Goal: Task Accomplishment & Management: Manage account settings

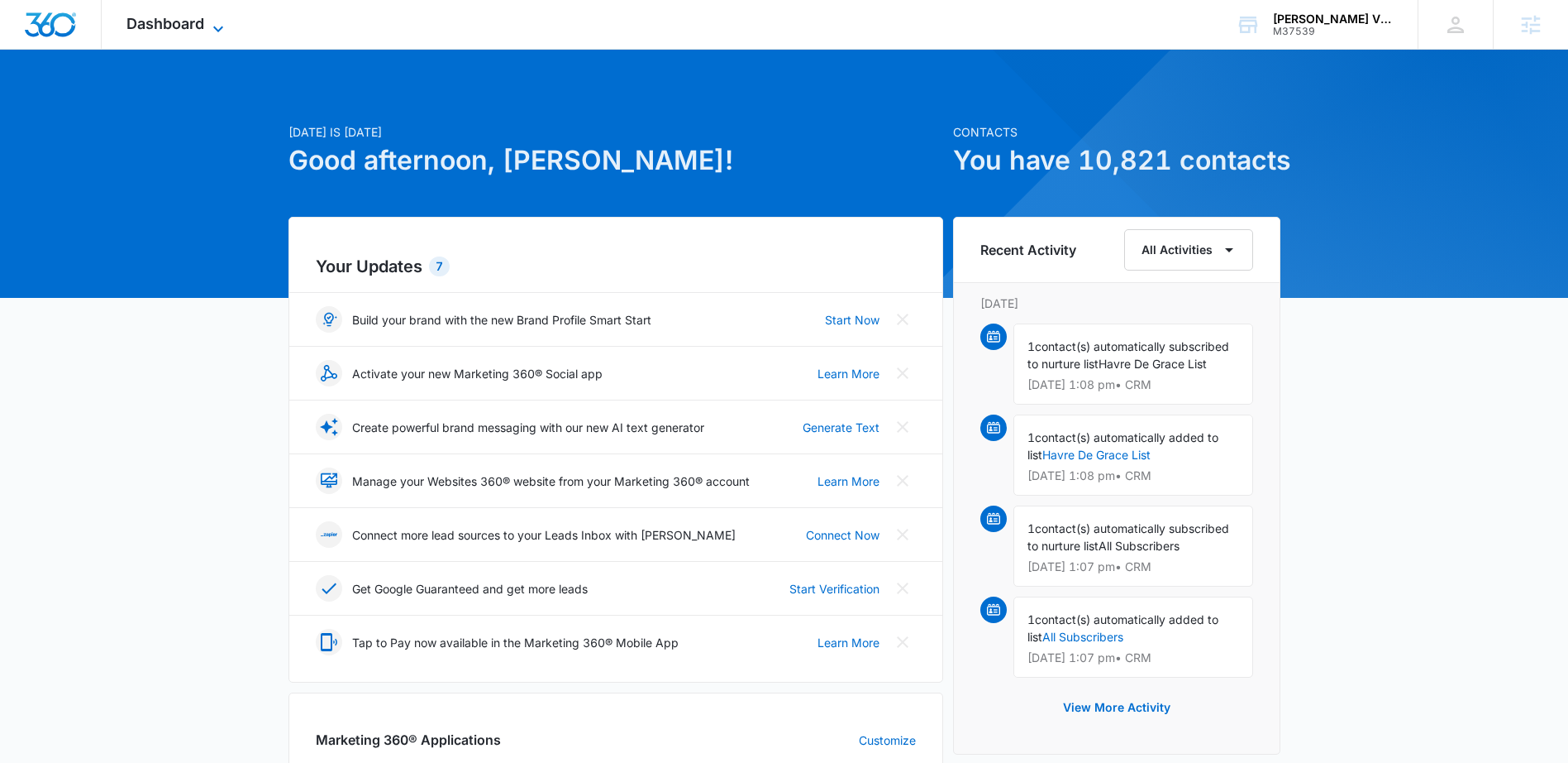
click at [221, 26] on icon at bounding box center [218, 29] width 20 height 20
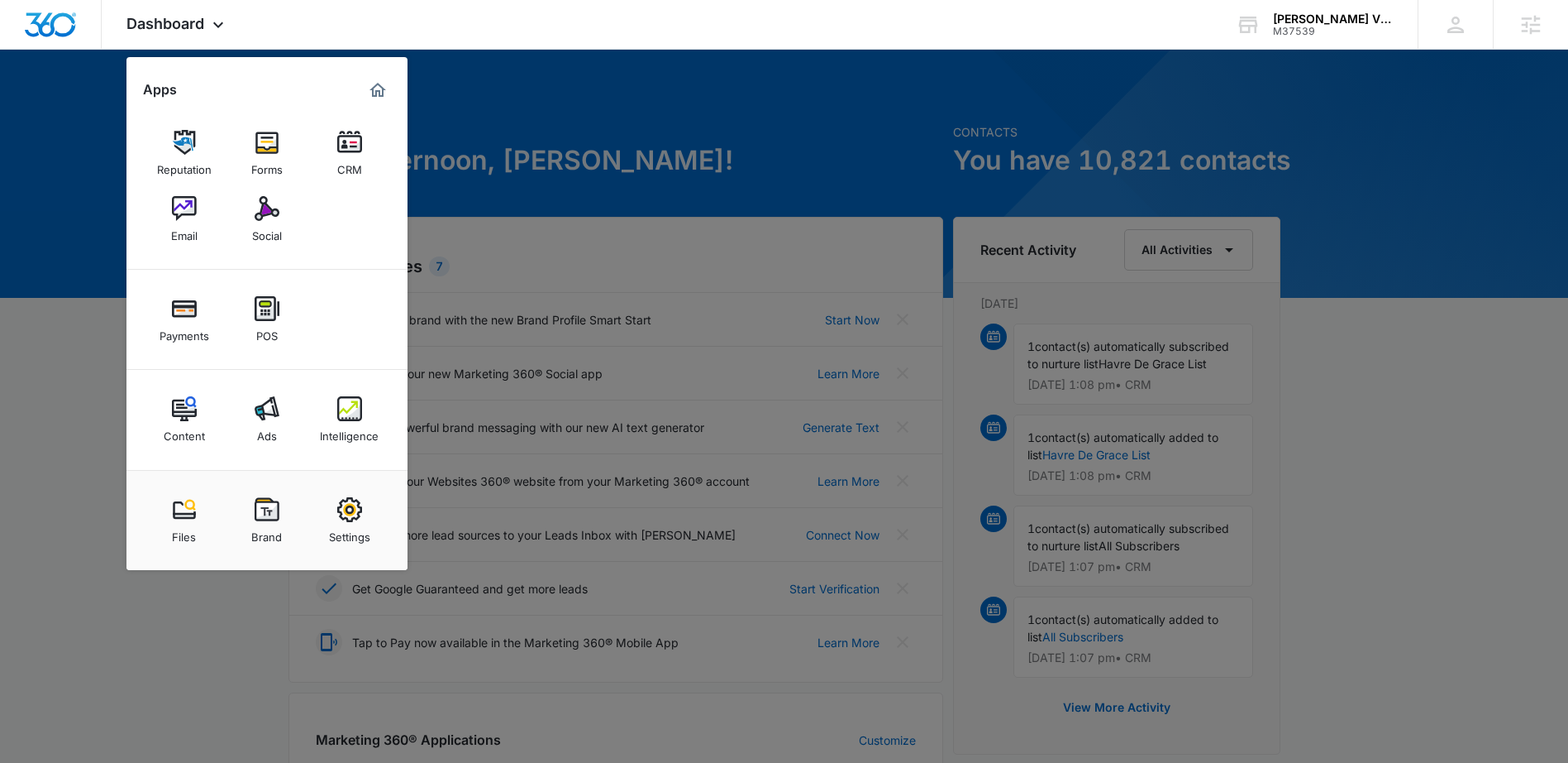
click at [350, 513] on img at bounding box center [350, 509] width 25 height 25
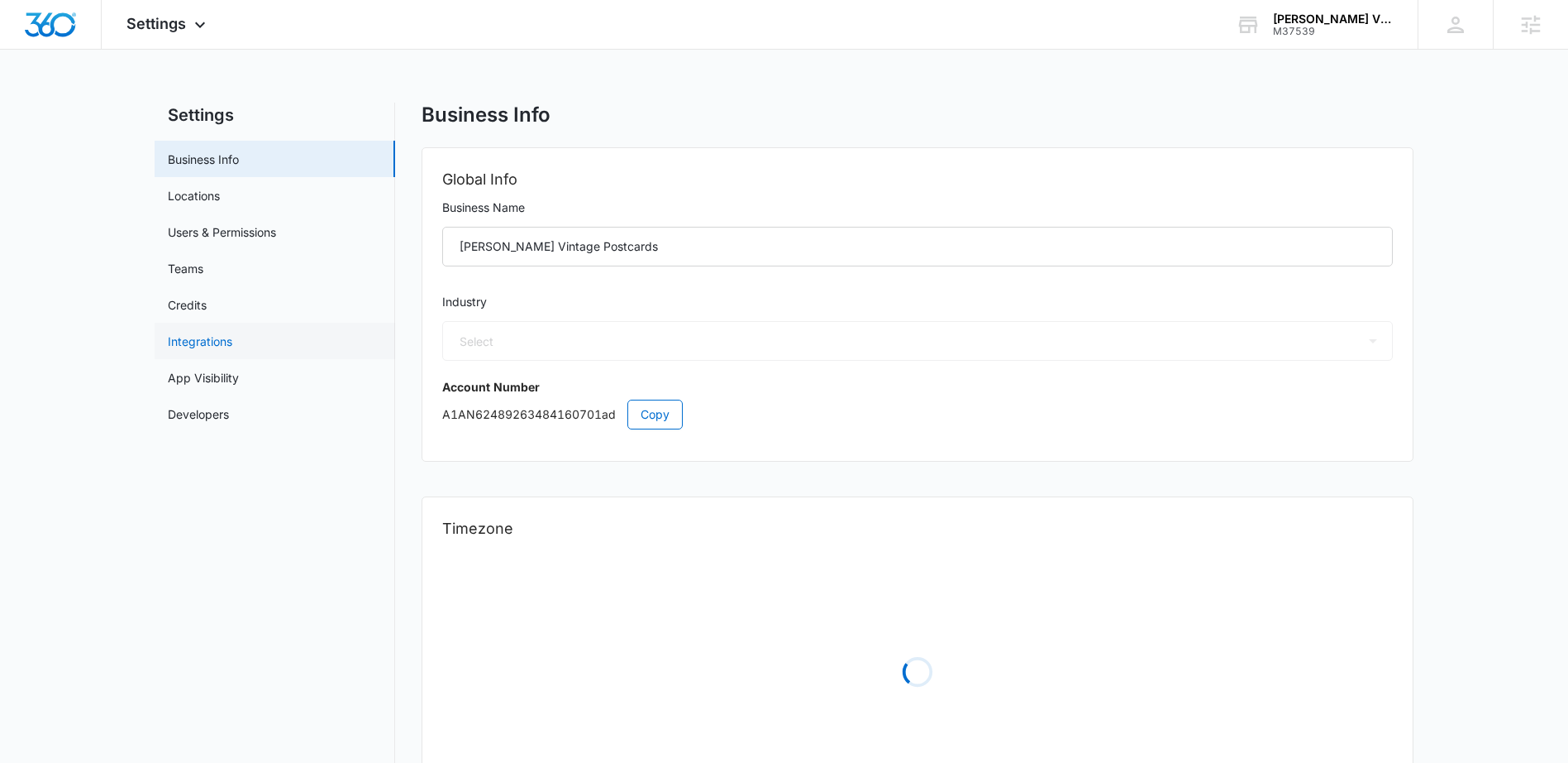
select select "52"
select select "US"
select select "America/New_York"
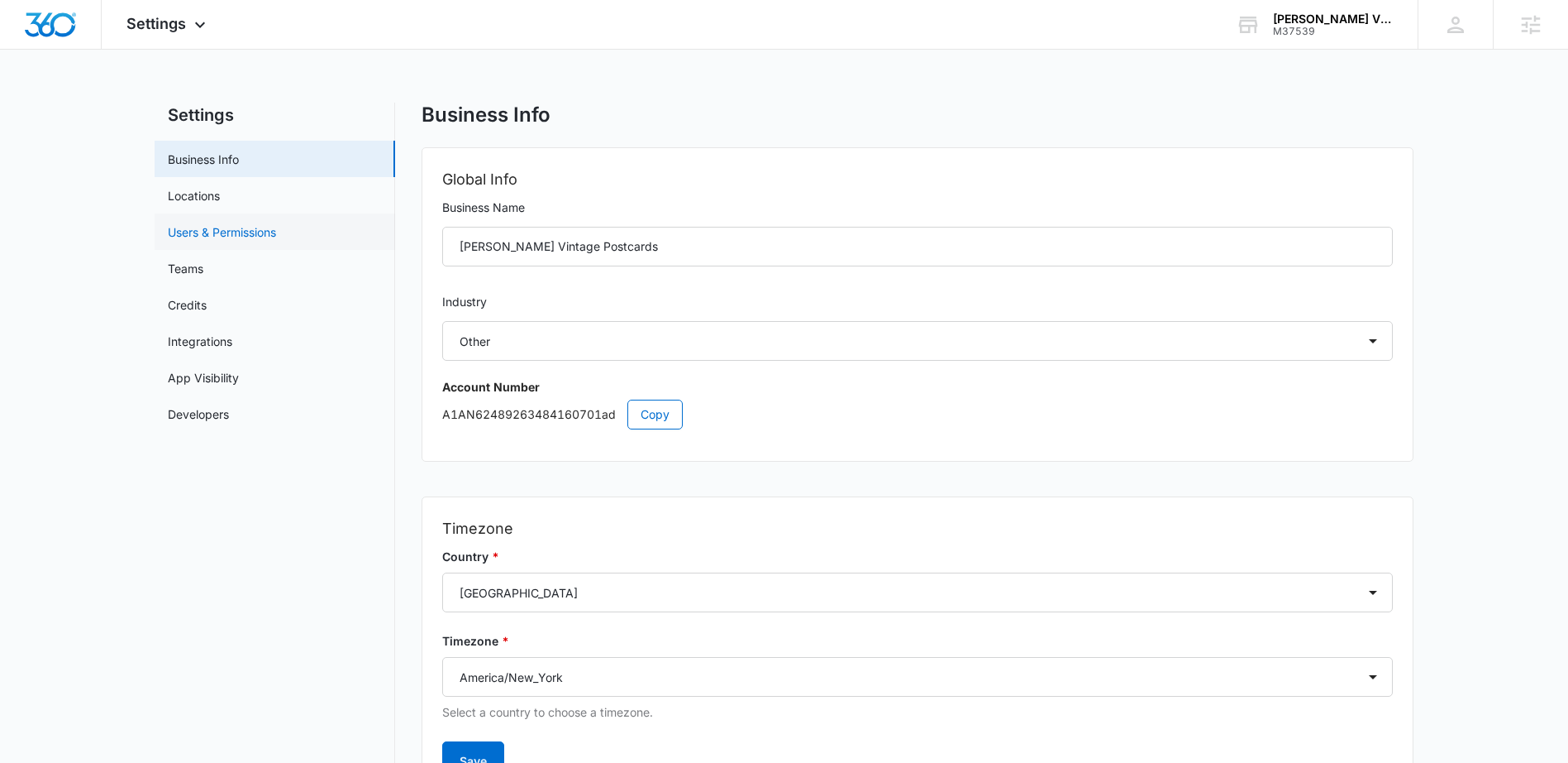
click at [200, 236] on link "Users & Permissions" at bounding box center [221, 232] width 108 height 18
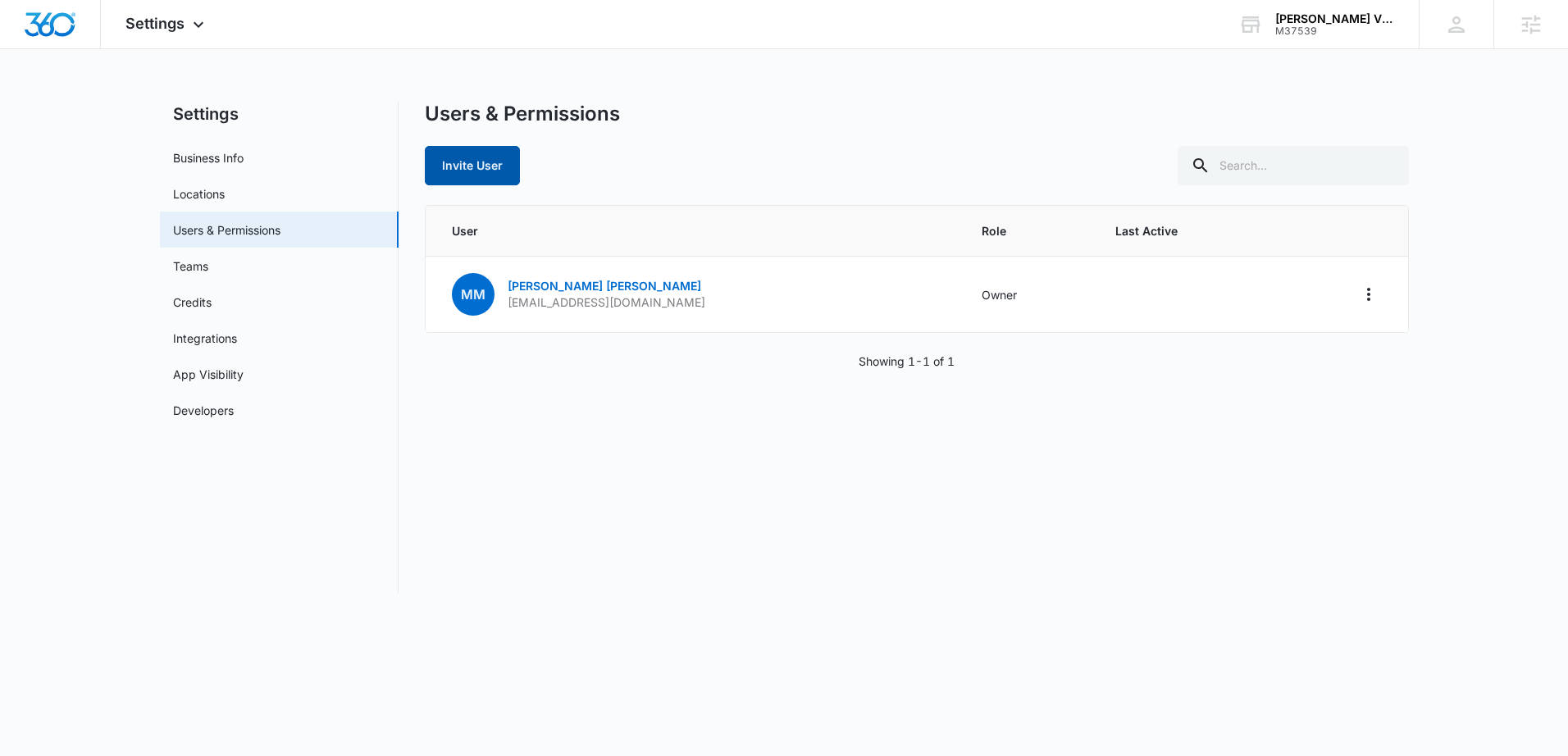
click at [475, 167] on button "Invite User" at bounding box center [472, 166] width 95 height 39
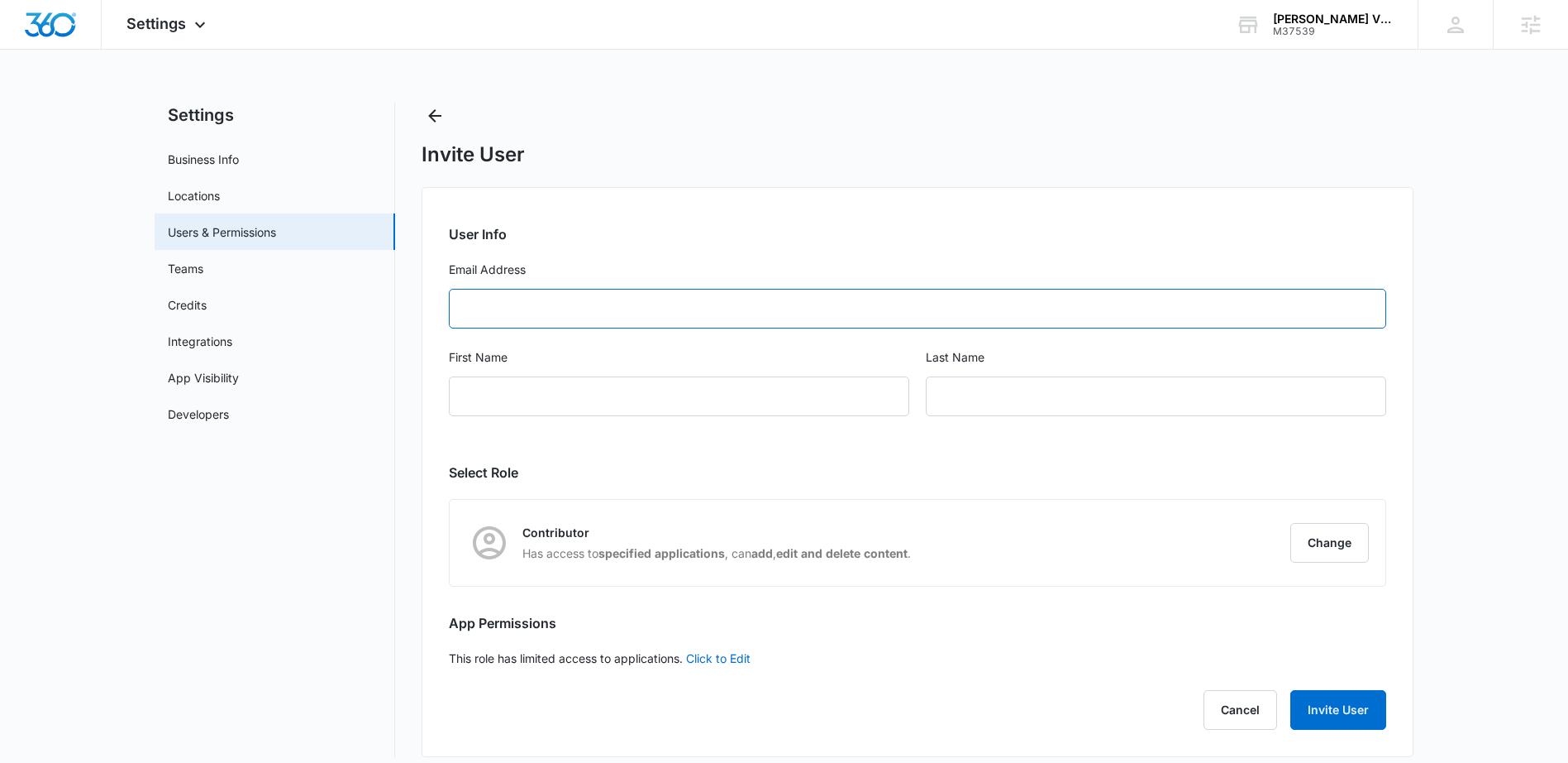
click at [530, 316] on input "Email Address" at bounding box center [917, 308] width 937 height 40
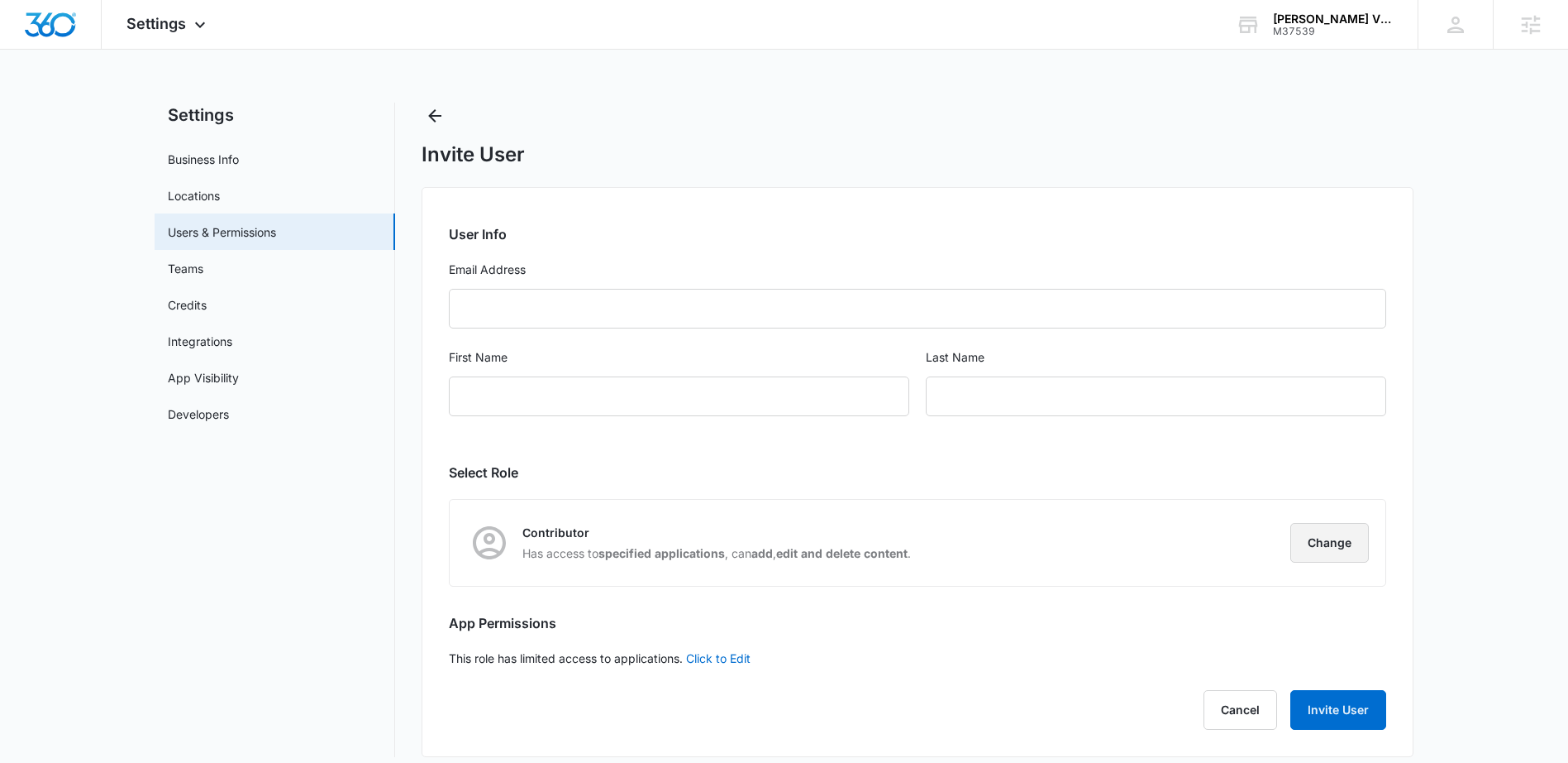
click at [1324, 539] on button "Change" at bounding box center [1329, 542] width 78 height 40
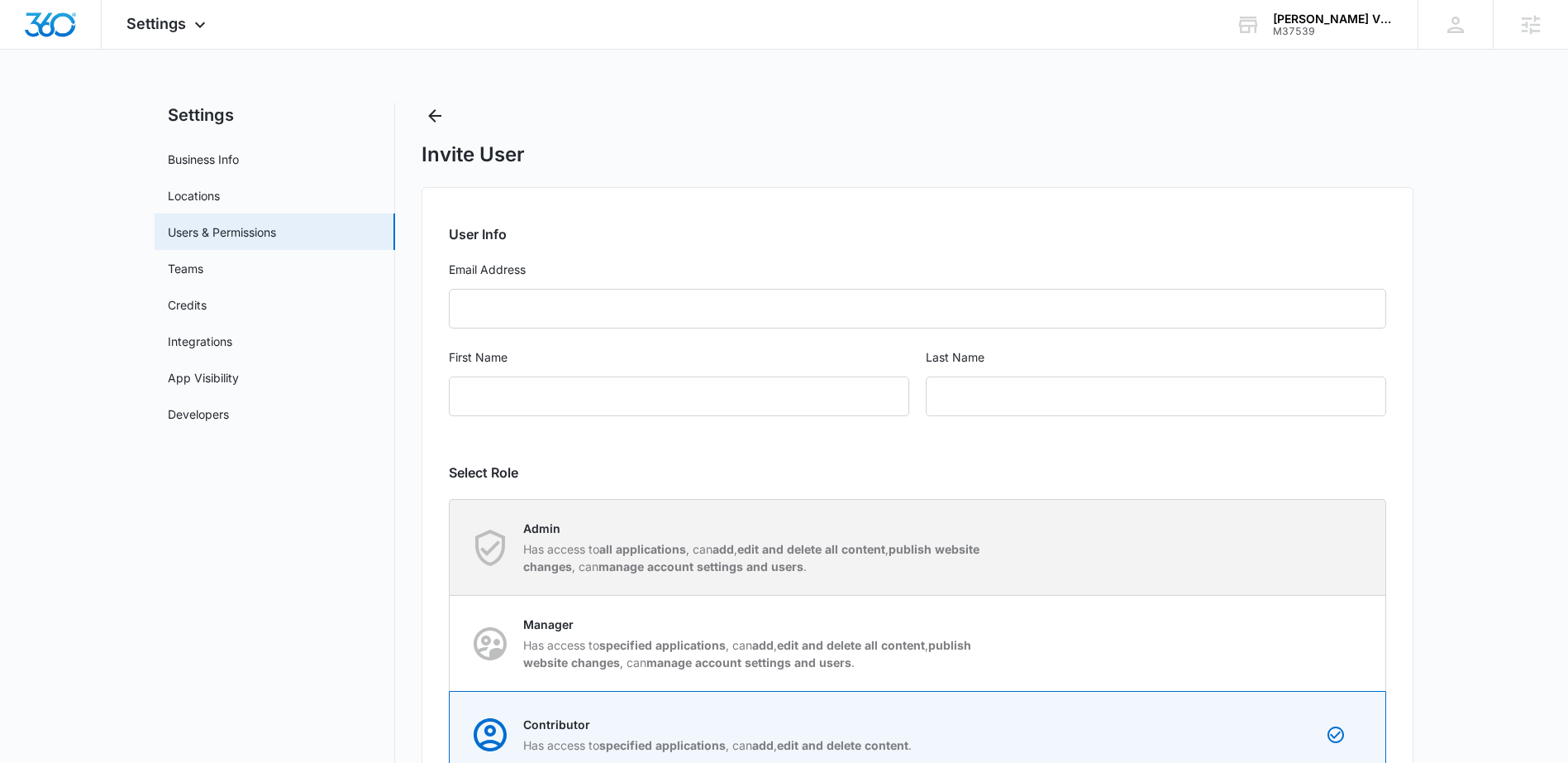
click at [717, 538] on div "Admin Has access to all applications , can add , edit and delete all content , …" at bounding box center [755, 547] width 465 height 55
click at [451, 547] on input "Admin Has access to all applications , can add , edit and delete all content , …" at bounding box center [450, 547] width 1 height 1
radio input "true"
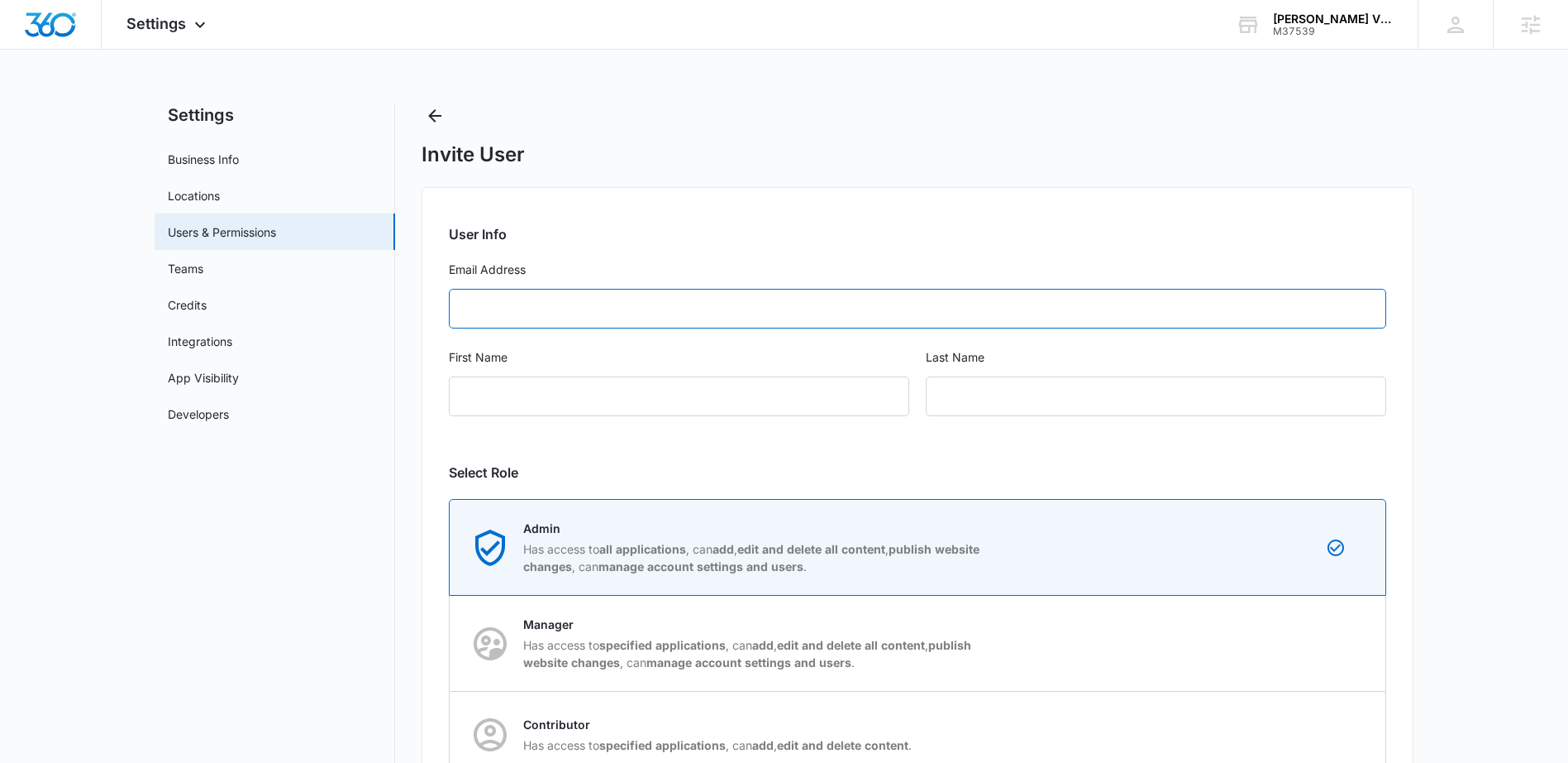
click at [536, 314] on input "Email Address" at bounding box center [917, 308] width 937 height 40
type input "glaugen@aol.com"
type input "Payments"
type input "Support"
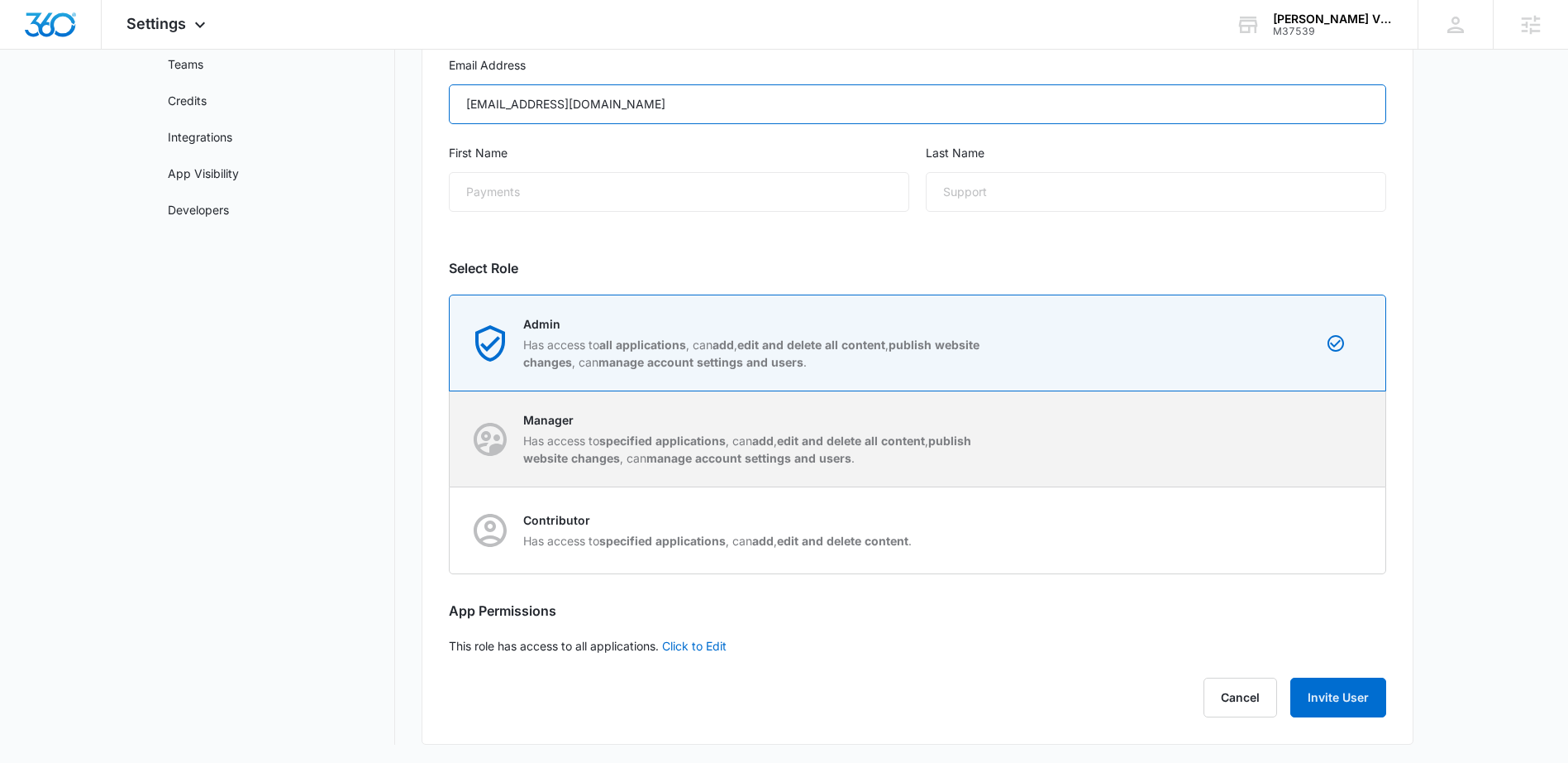
scroll to position [206, 0]
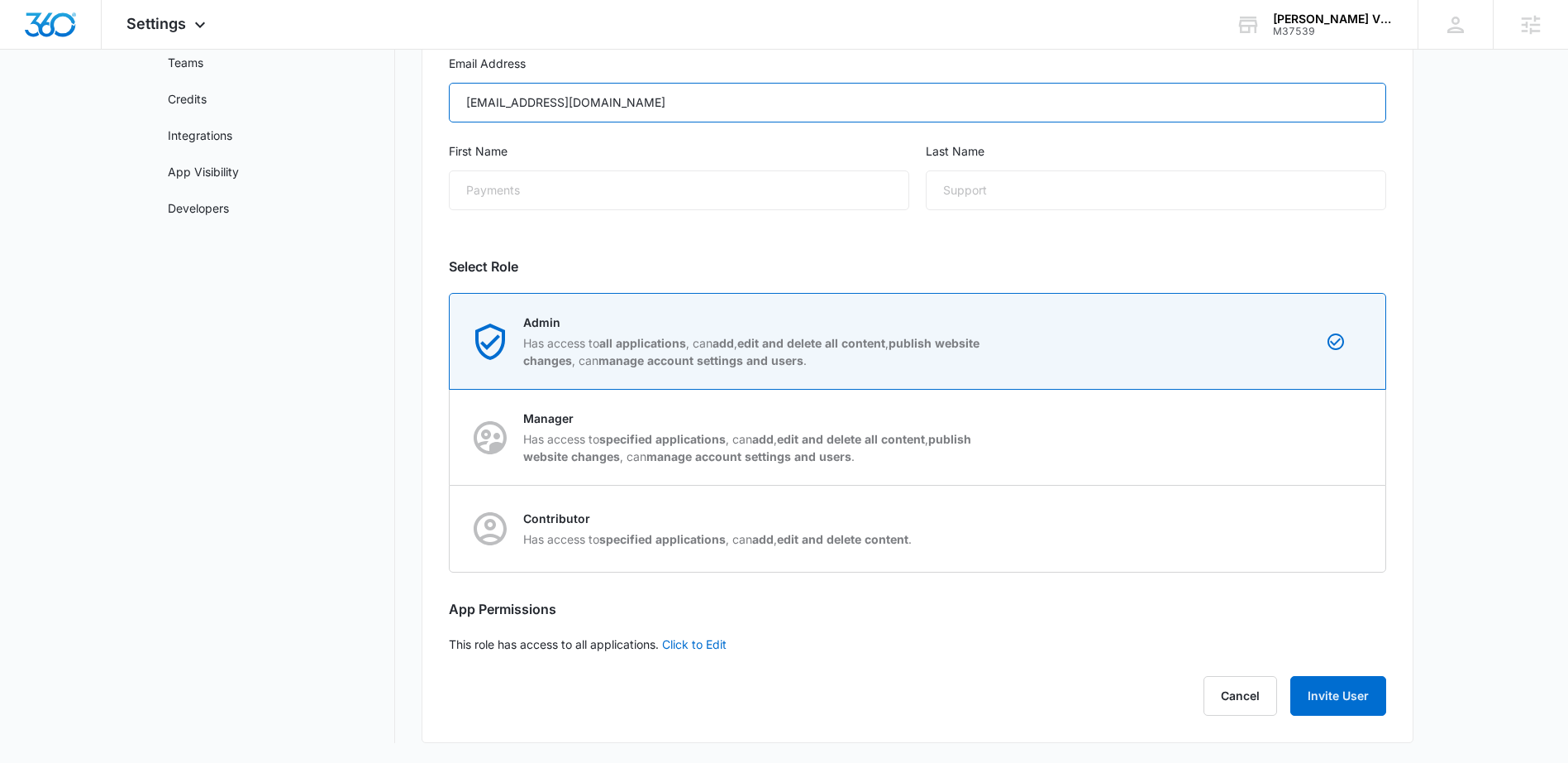
type input "glaugen@aol.com"
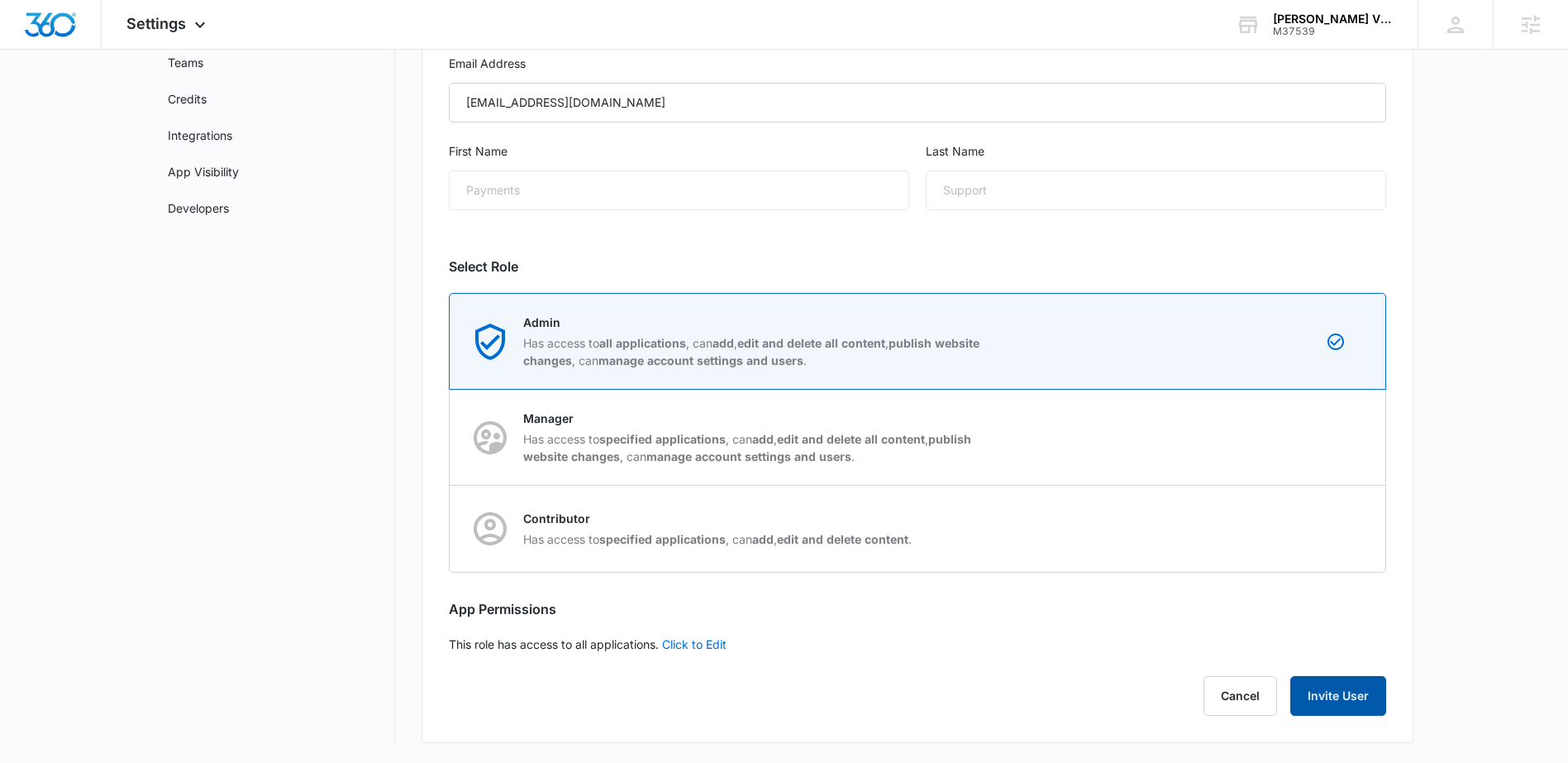
click at [1329, 696] on button "Invite User" at bounding box center [1338, 696] width 96 height 40
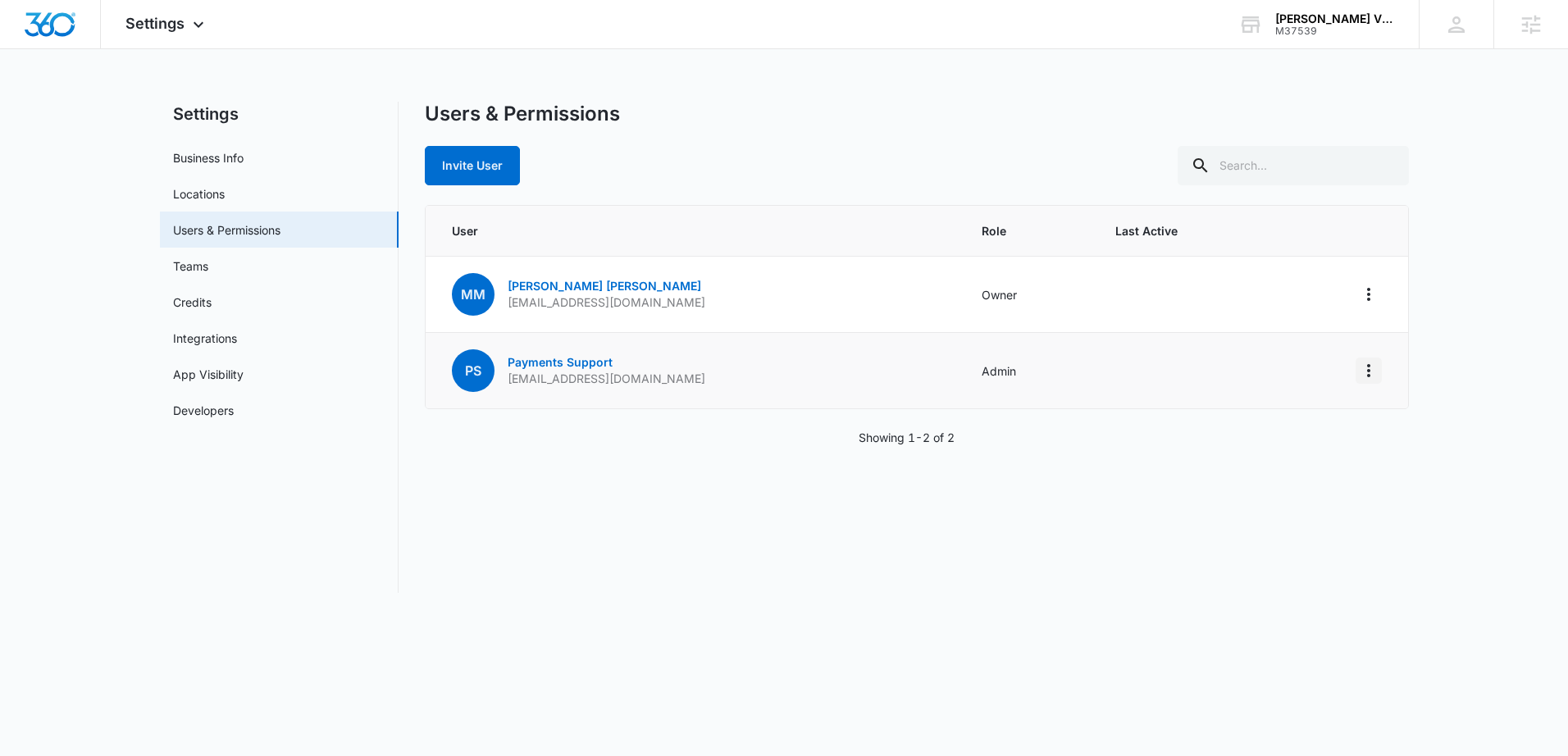
click at [1369, 368] on icon "Actions" at bounding box center [1368, 370] width 3 height 13
click at [1236, 469] on div "Remove User" at bounding box center [1266, 465] width 148 height 12
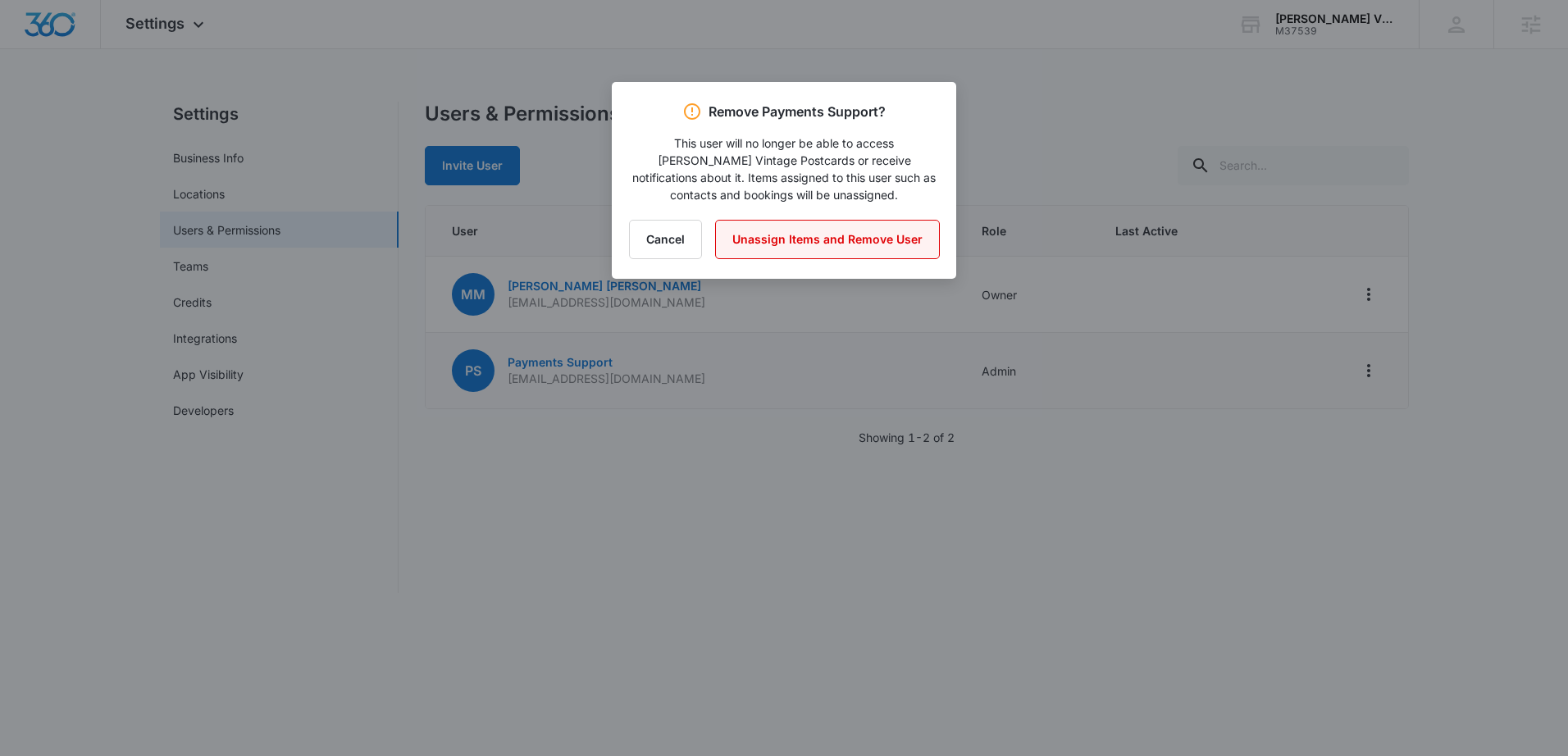
click at [857, 242] on button "Unassign Items and Remove User" at bounding box center [827, 240] width 225 height 39
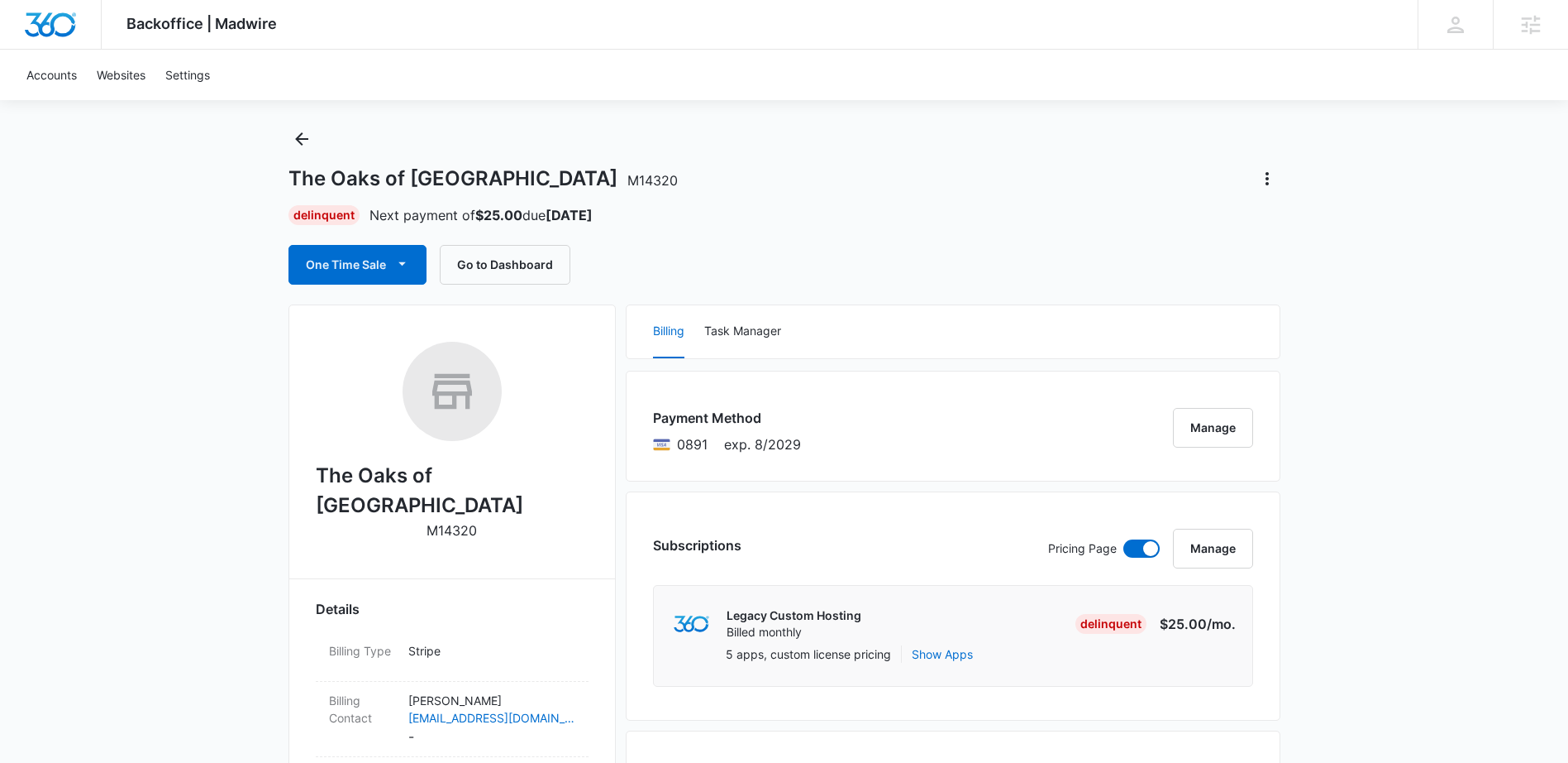
scroll to position [150, 0]
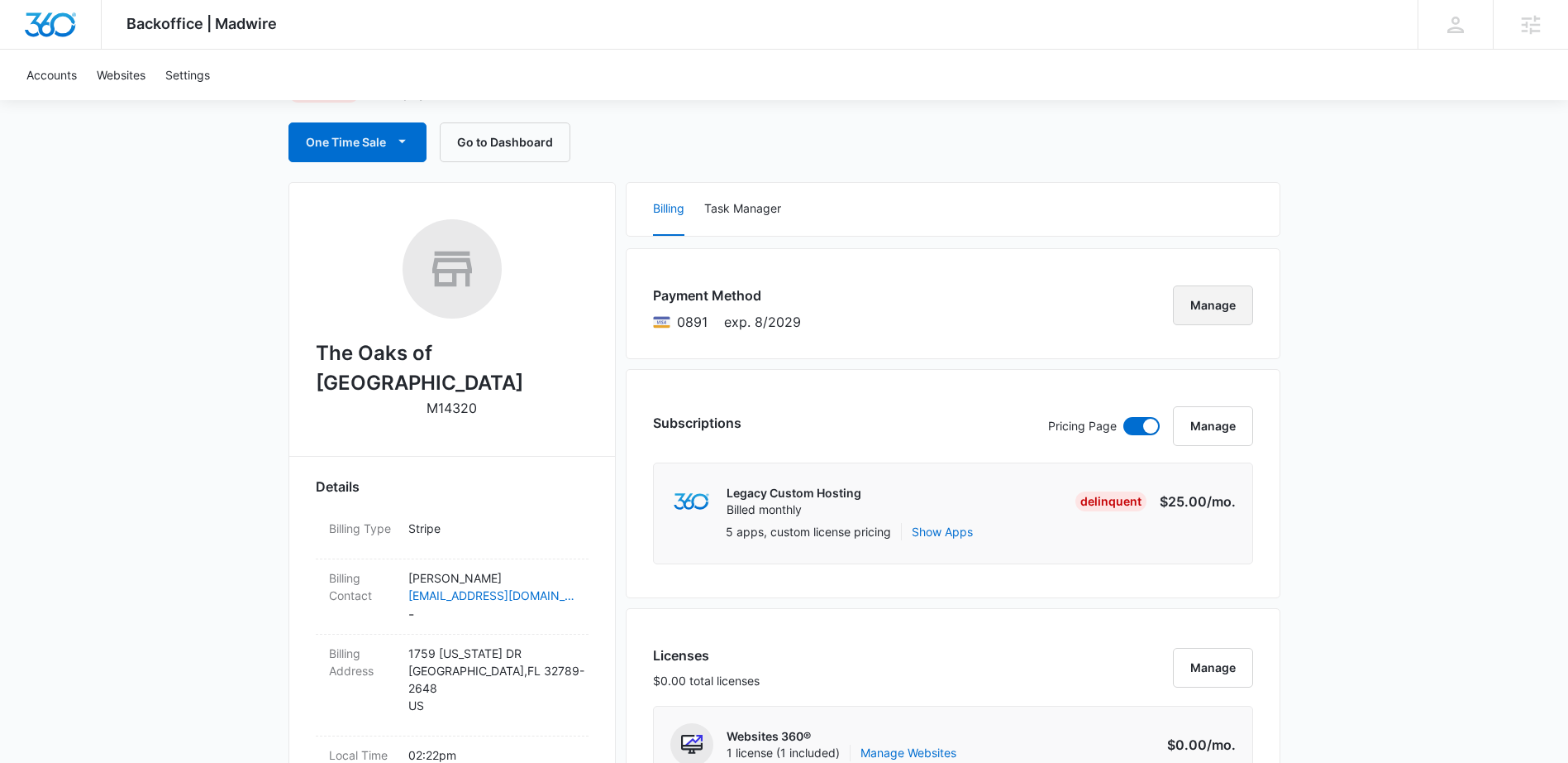
click at [1202, 308] on button "Manage" at bounding box center [1212, 305] width 80 height 40
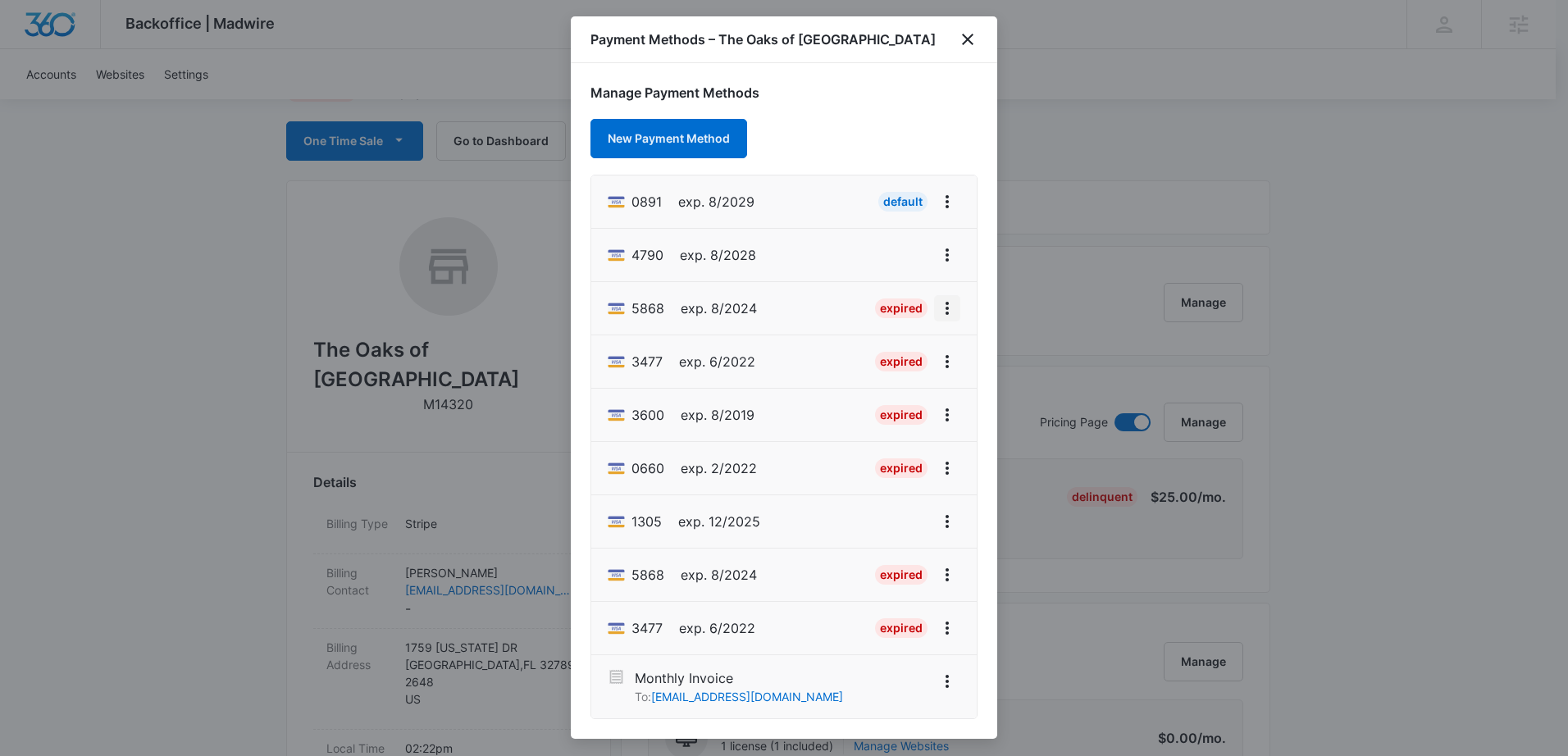
click at [950, 314] on icon "View More" at bounding box center [947, 308] width 20 height 20
click at [896, 398] on div "Delete Card" at bounding box center [882, 404] width 77 height 12
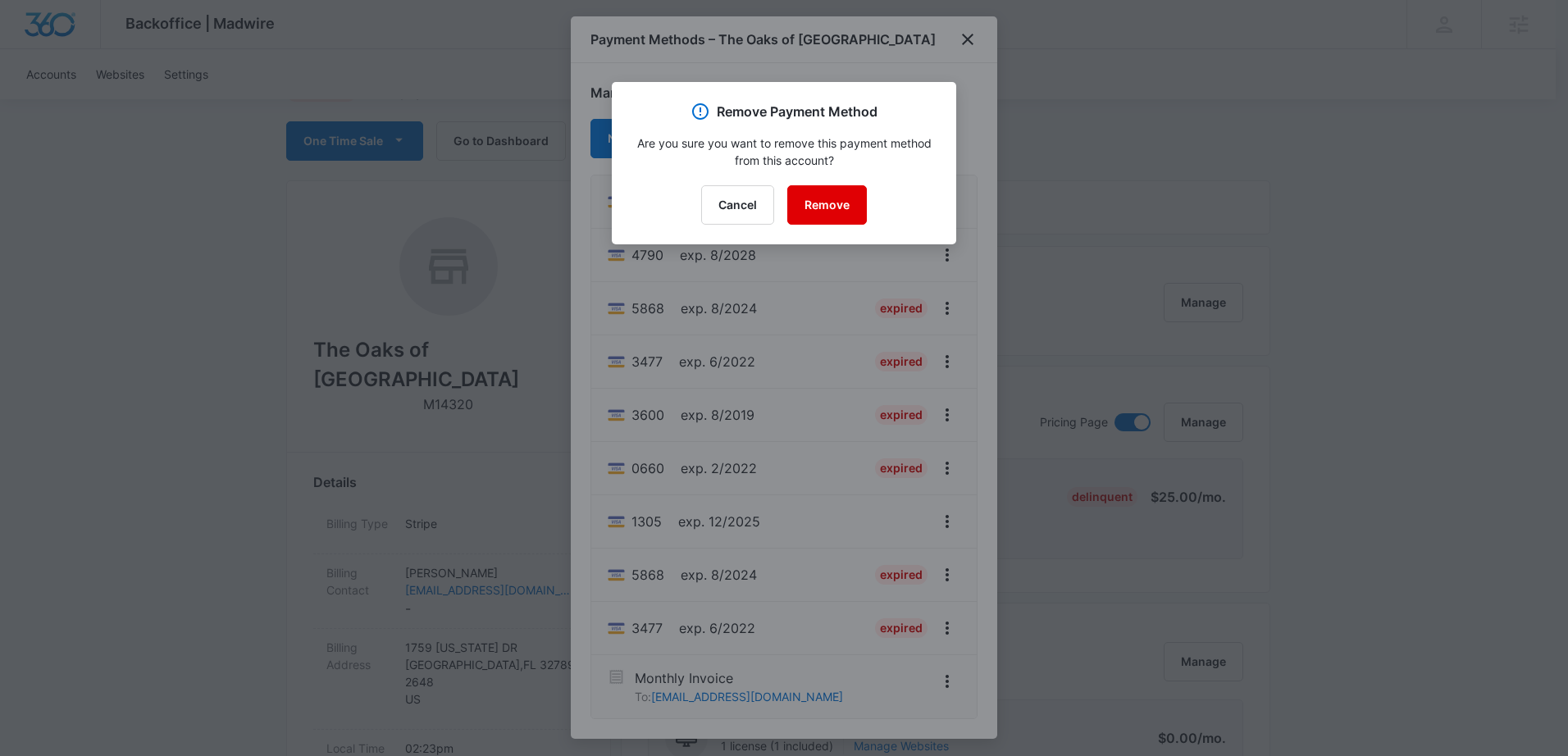
click at [827, 208] on button "Remove" at bounding box center [826, 205] width 80 height 39
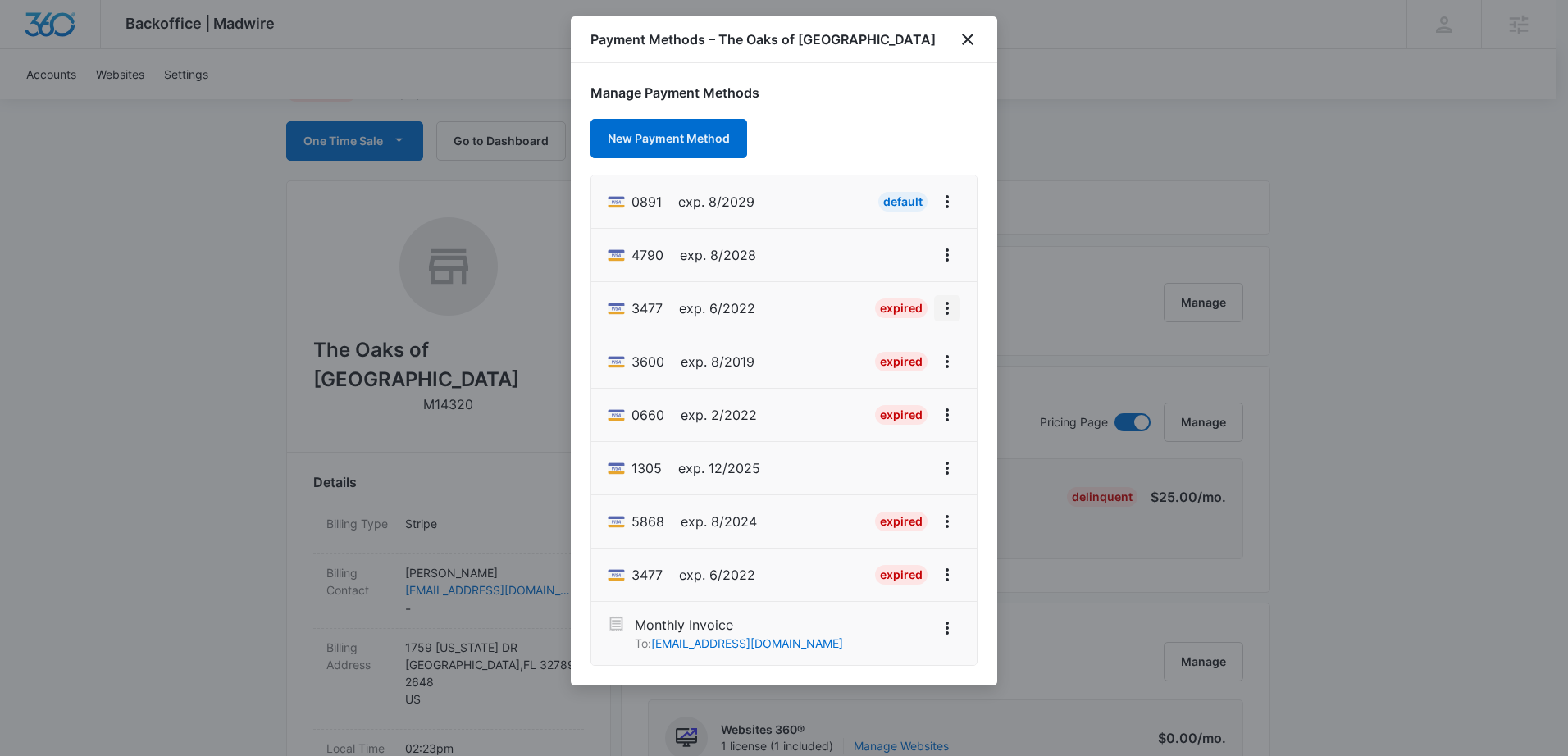
click at [939, 309] on icon "View More" at bounding box center [947, 308] width 20 height 20
click at [892, 404] on div "Delete Card" at bounding box center [882, 404] width 77 height 12
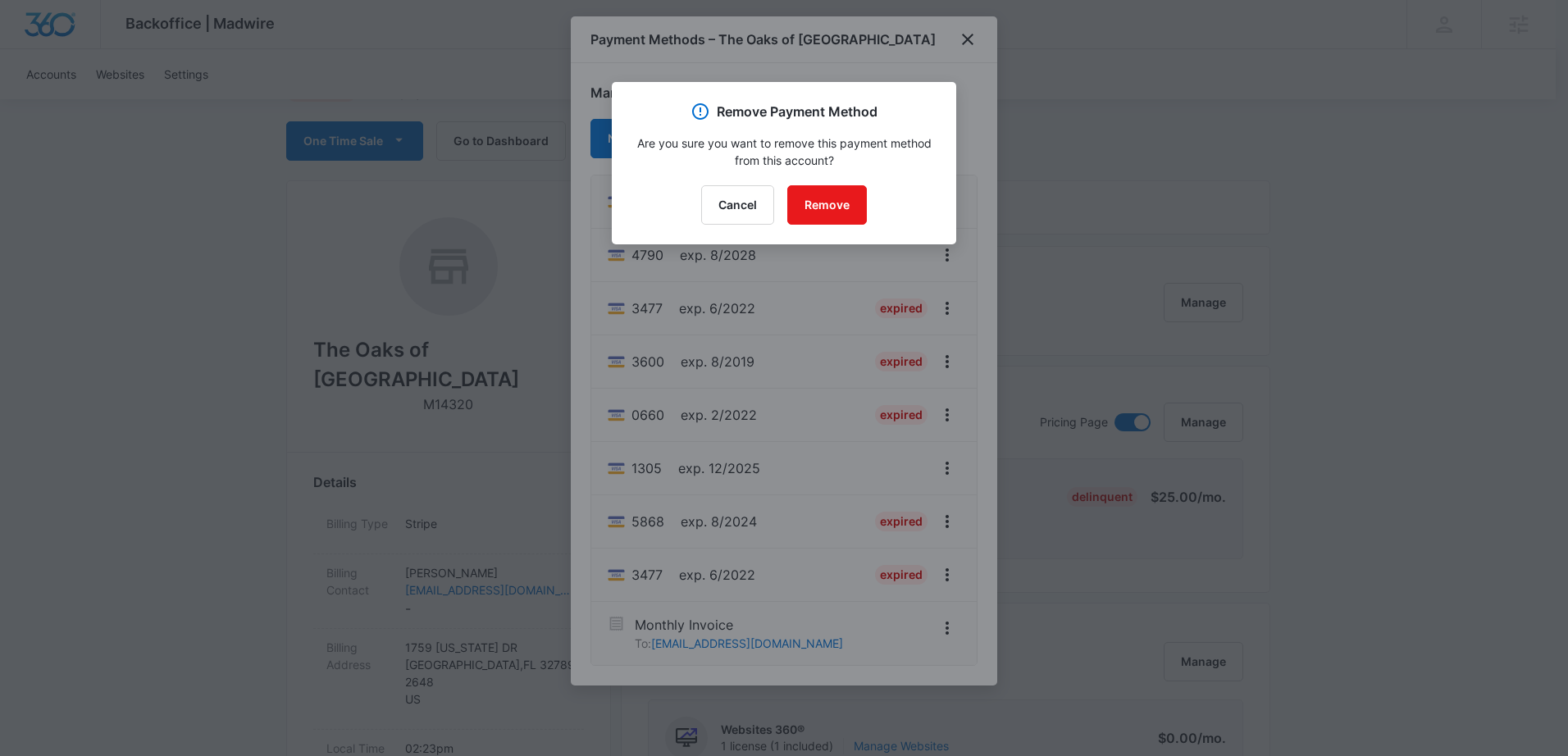
click at [829, 180] on div "Remove Payment Method Are you sure you want to remove this payment method from …" at bounding box center [784, 162] width 345 height 162
click at [830, 201] on button "Remove" at bounding box center [826, 205] width 80 height 39
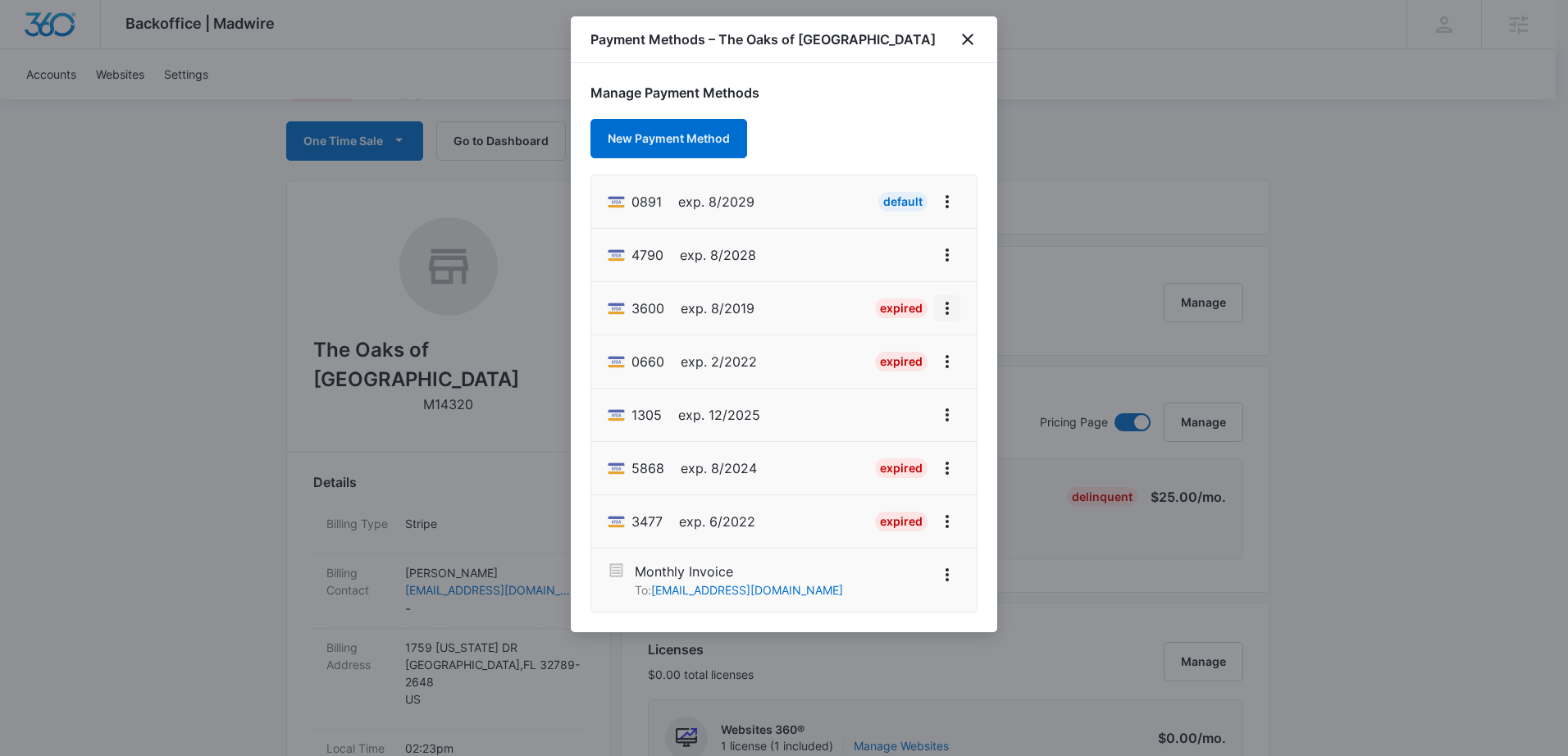
click at [947, 304] on icon "View More" at bounding box center [947, 308] width 20 height 20
click at [890, 404] on div "Delete Card" at bounding box center [882, 404] width 77 height 12
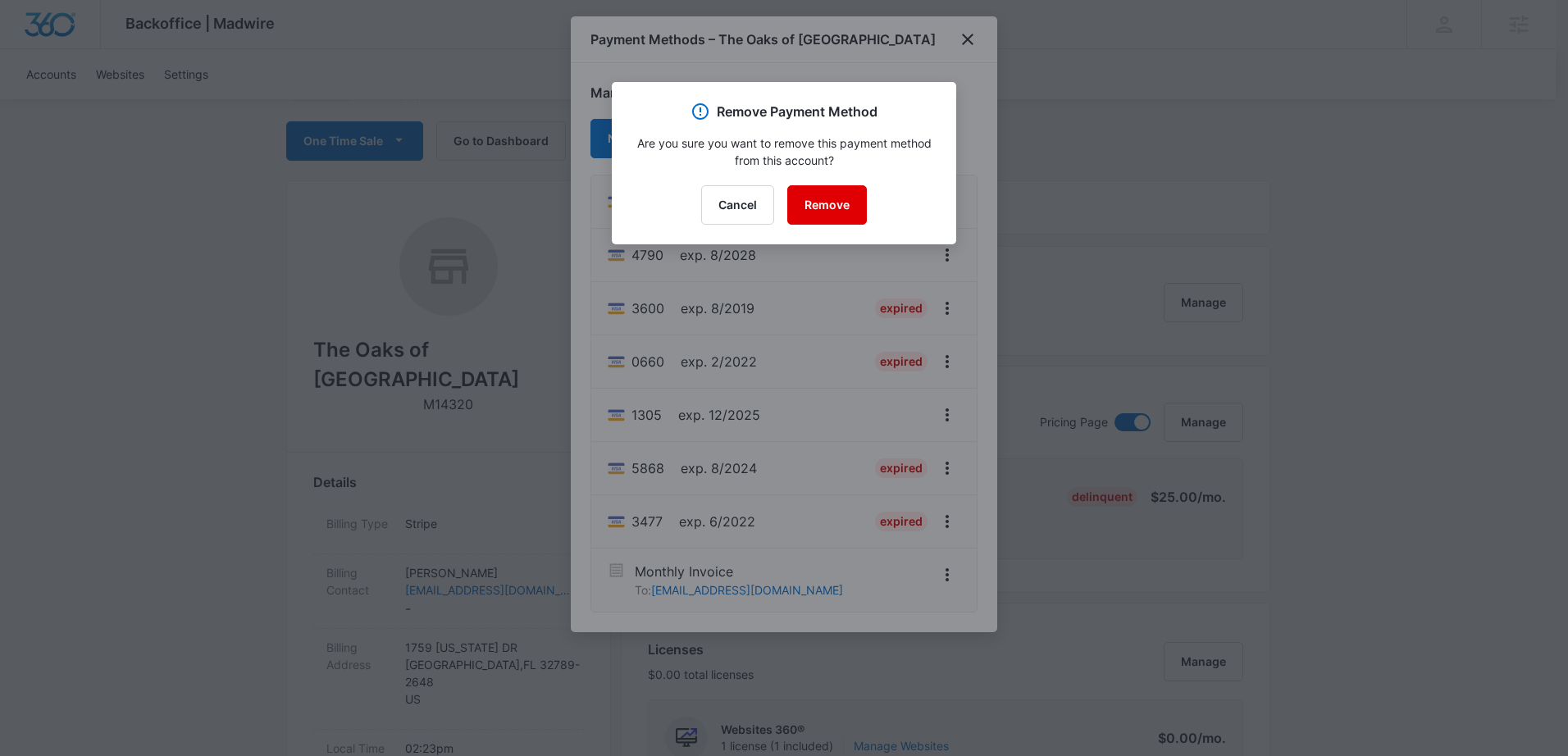
click at [826, 204] on button "Remove" at bounding box center [826, 205] width 80 height 39
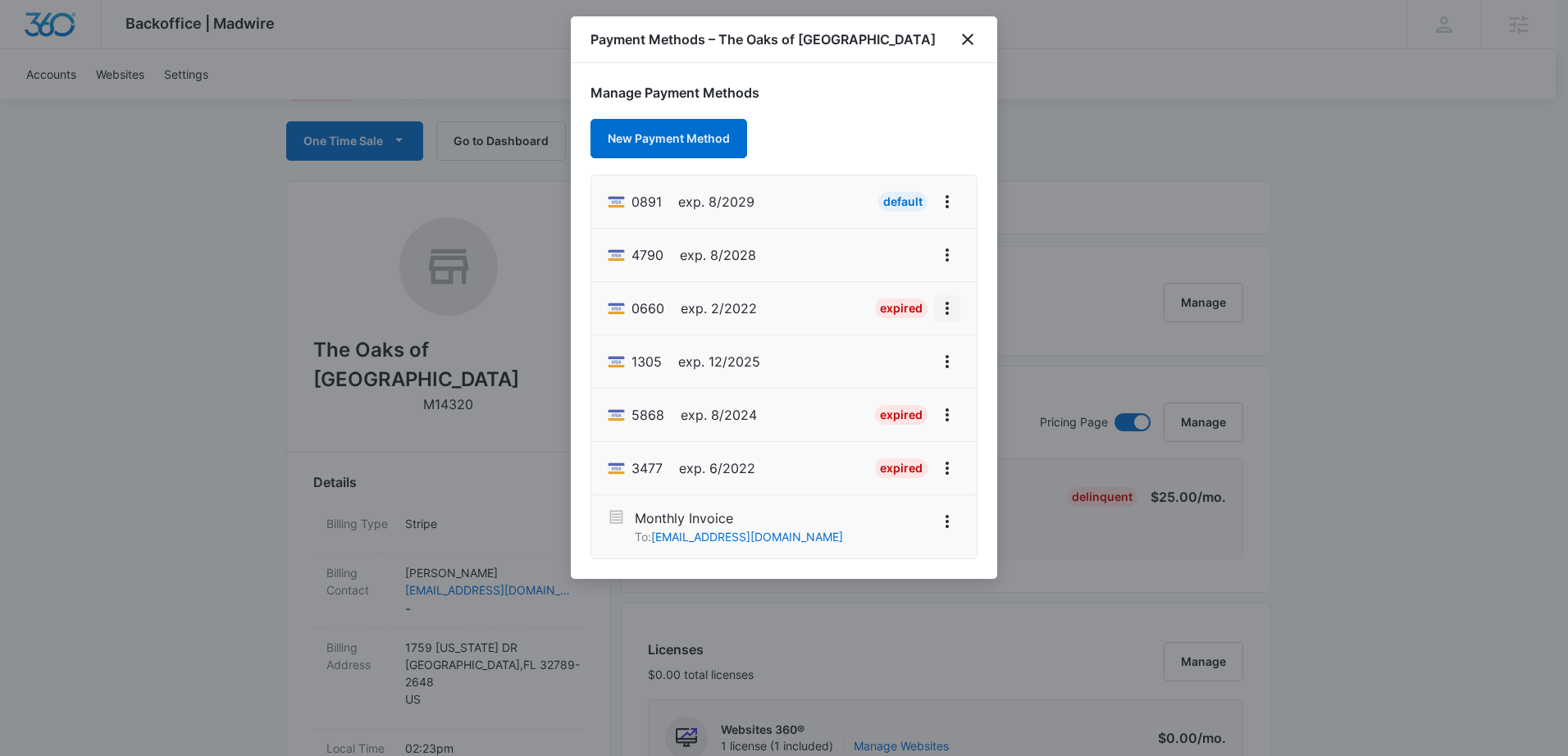
click at [945, 309] on icon "View More" at bounding box center [947, 308] width 20 height 20
click at [905, 403] on div "Delete Card" at bounding box center [882, 404] width 77 height 12
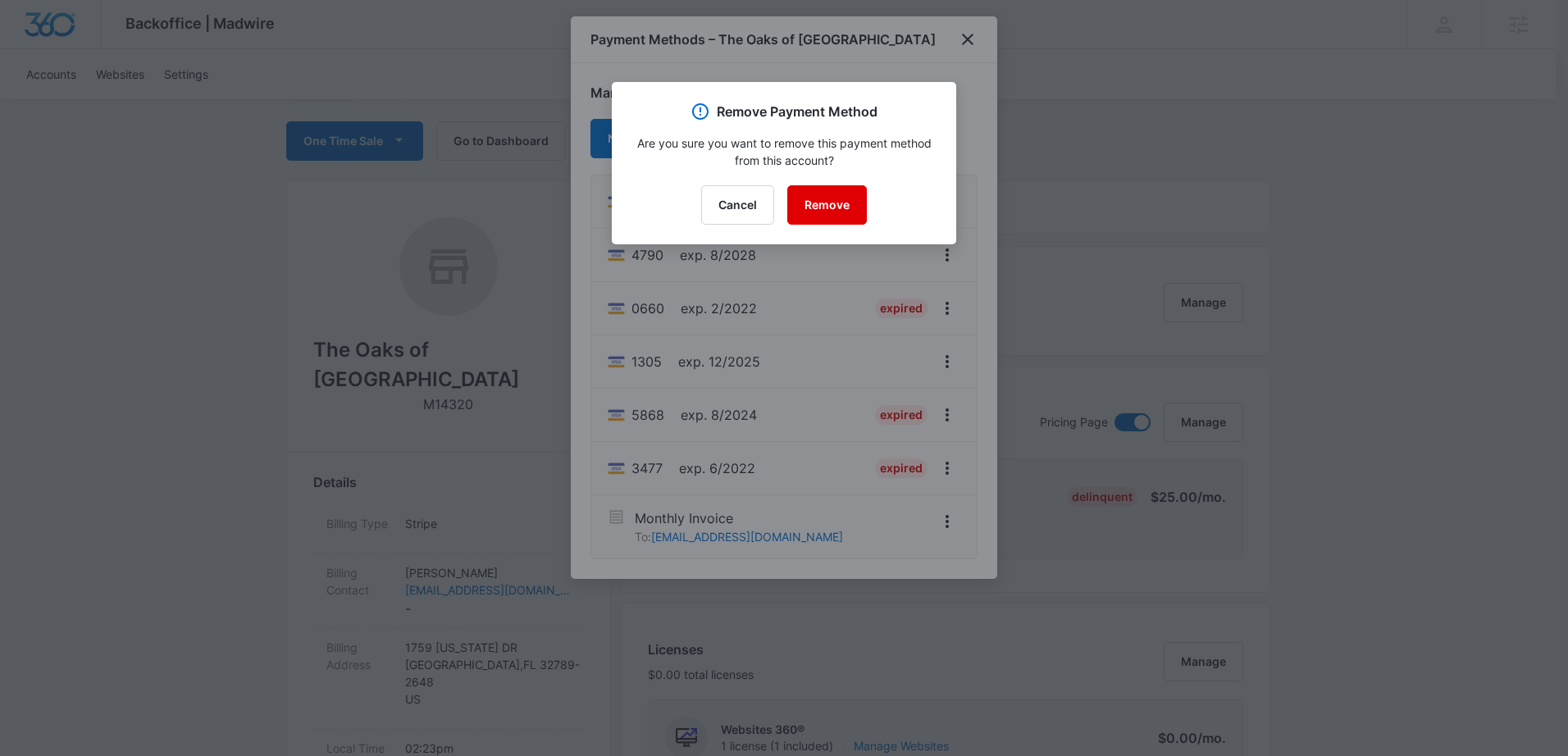
click at [830, 208] on button "Remove" at bounding box center [826, 205] width 80 height 39
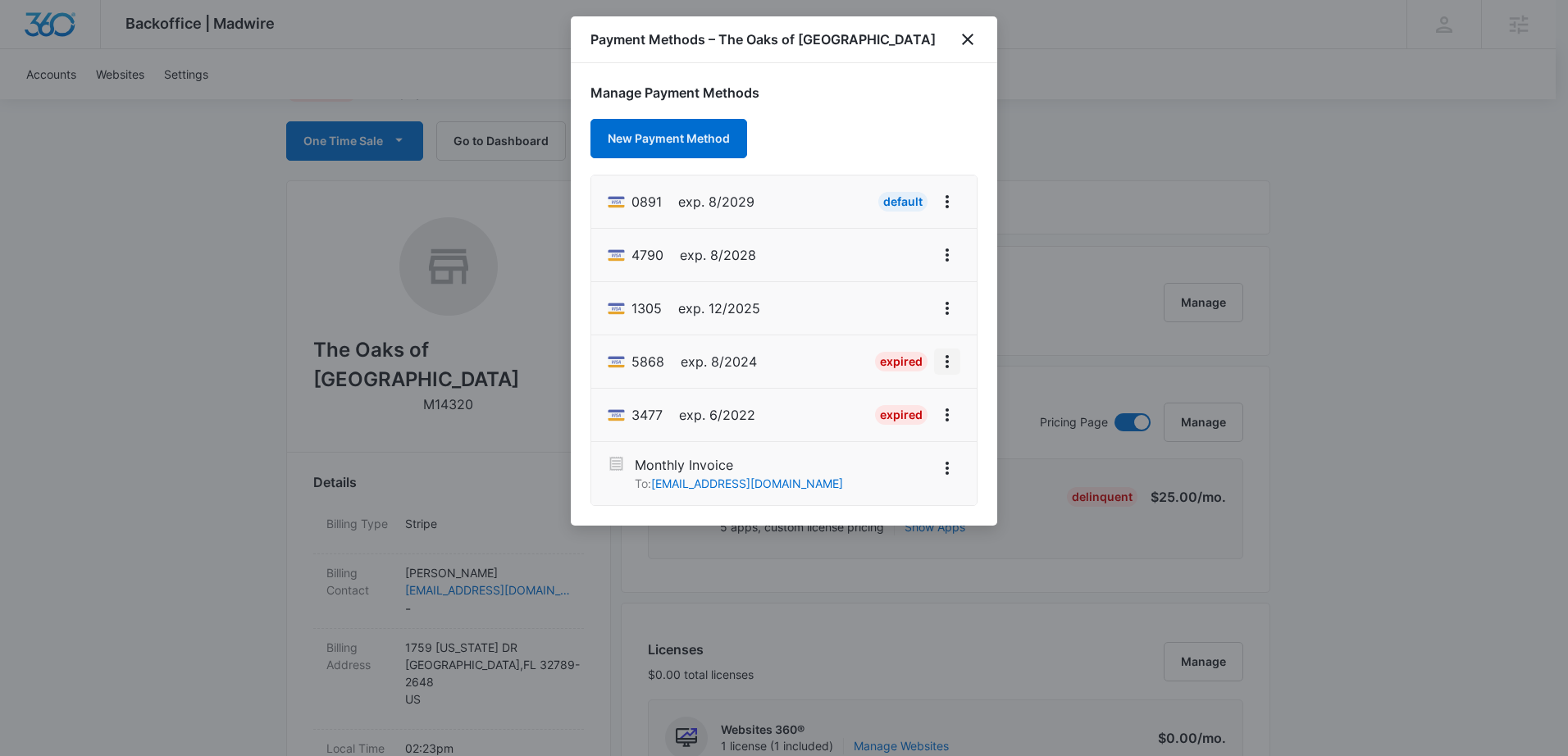
click at [949, 365] on icon "View More" at bounding box center [947, 361] width 20 height 20
click at [894, 457] on div "Delete Card" at bounding box center [882, 457] width 77 height 12
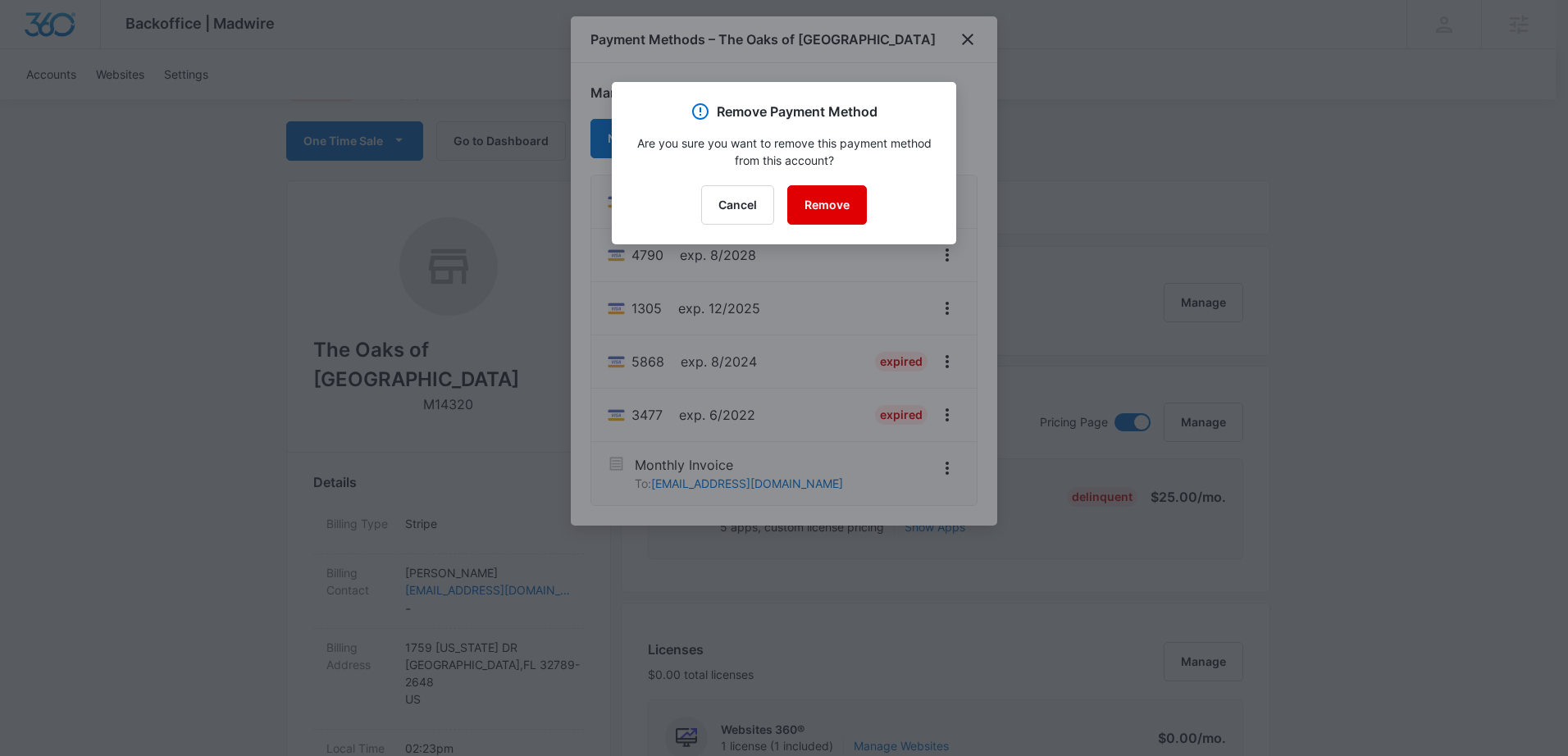
click at [812, 209] on button "Remove" at bounding box center [826, 205] width 80 height 39
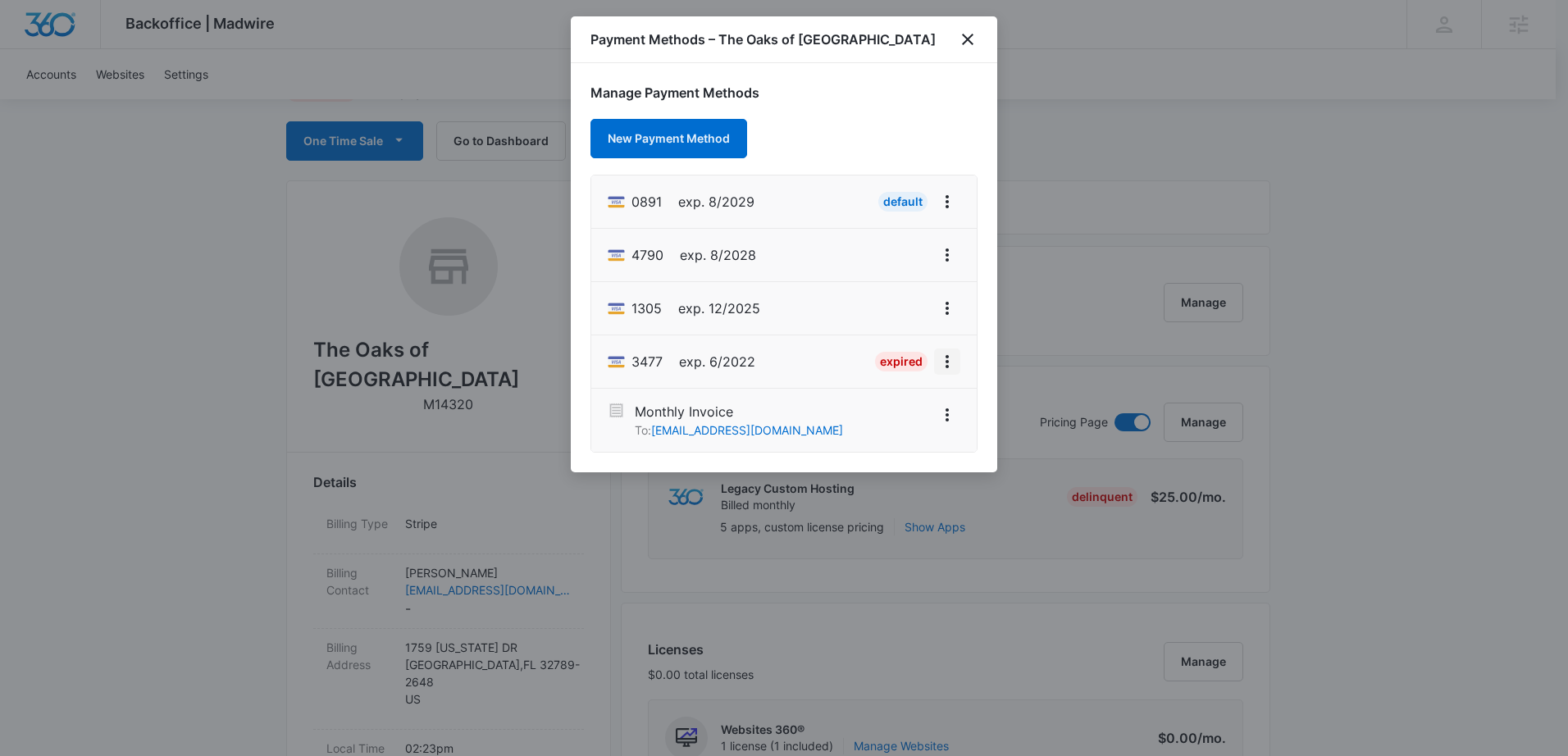
click at [942, 355] on icon "View More" at bounding box center [947, 361] width 20 height 20
click at [880, 316] on div "Delete Card" at bounding box center [882, 315] width 77 height 12
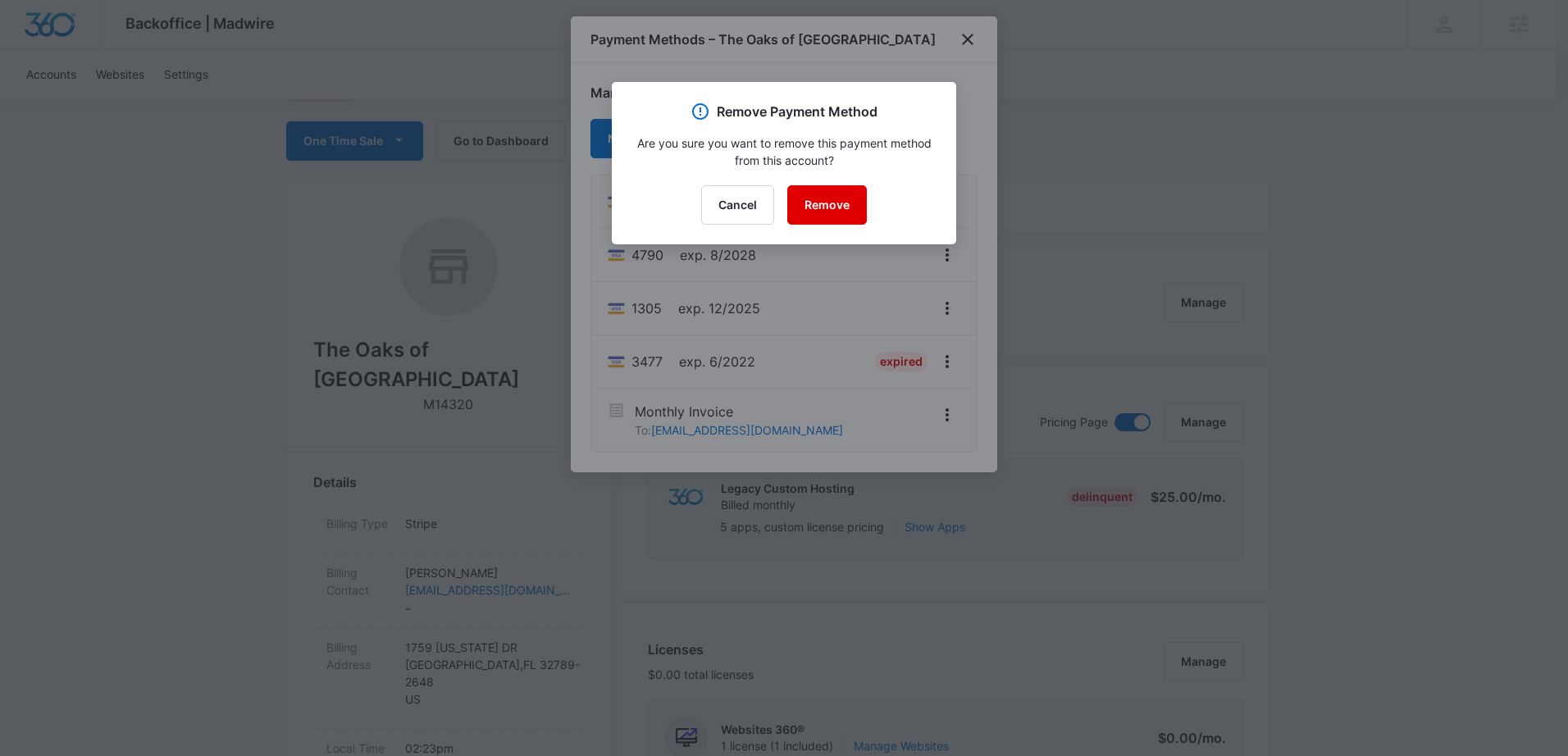
click at [792, 190] on button "Remove" at bounding box center [826, 205] width 80 height 39
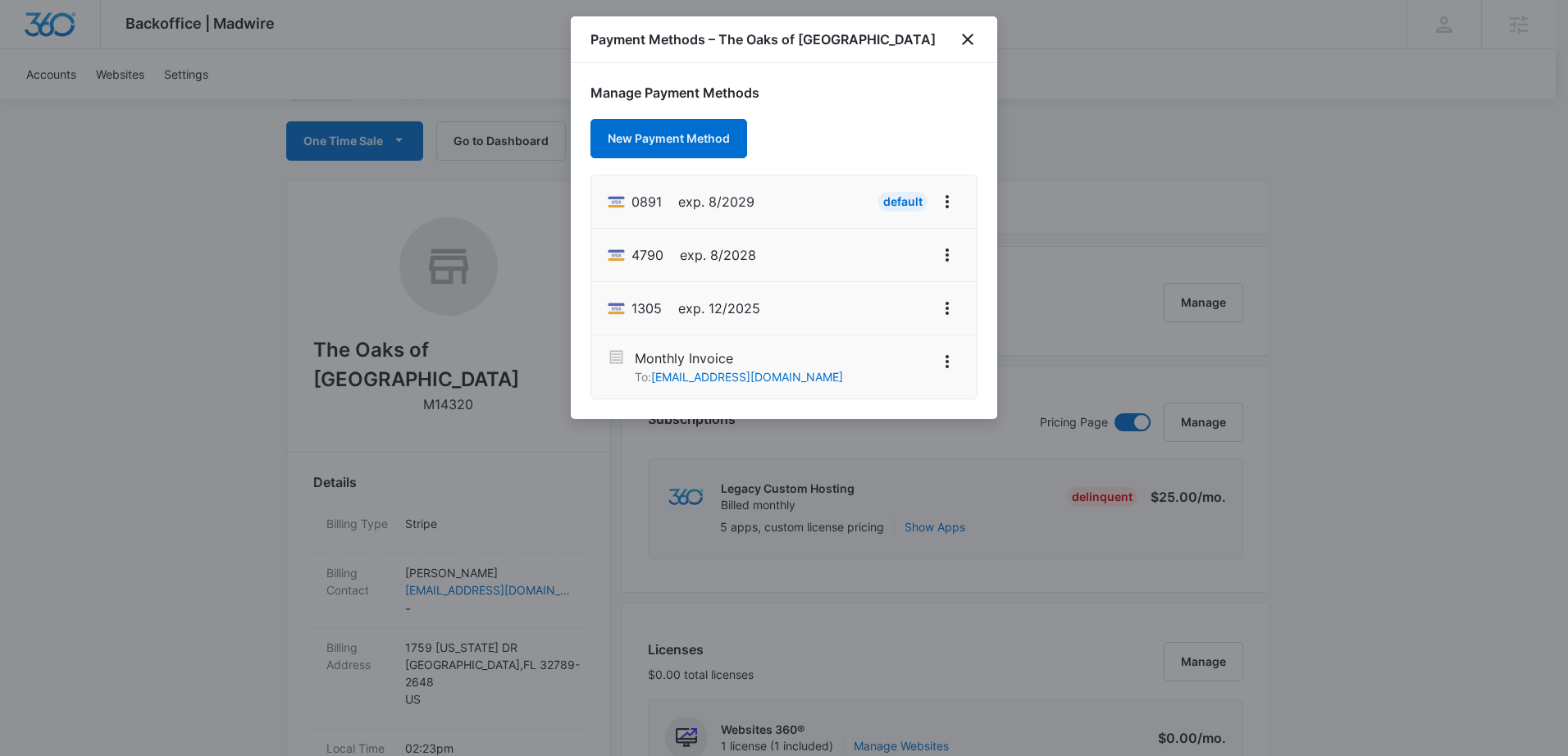
click at [707, 487] on div at bounding box center [784, 378] width 1568 height 756
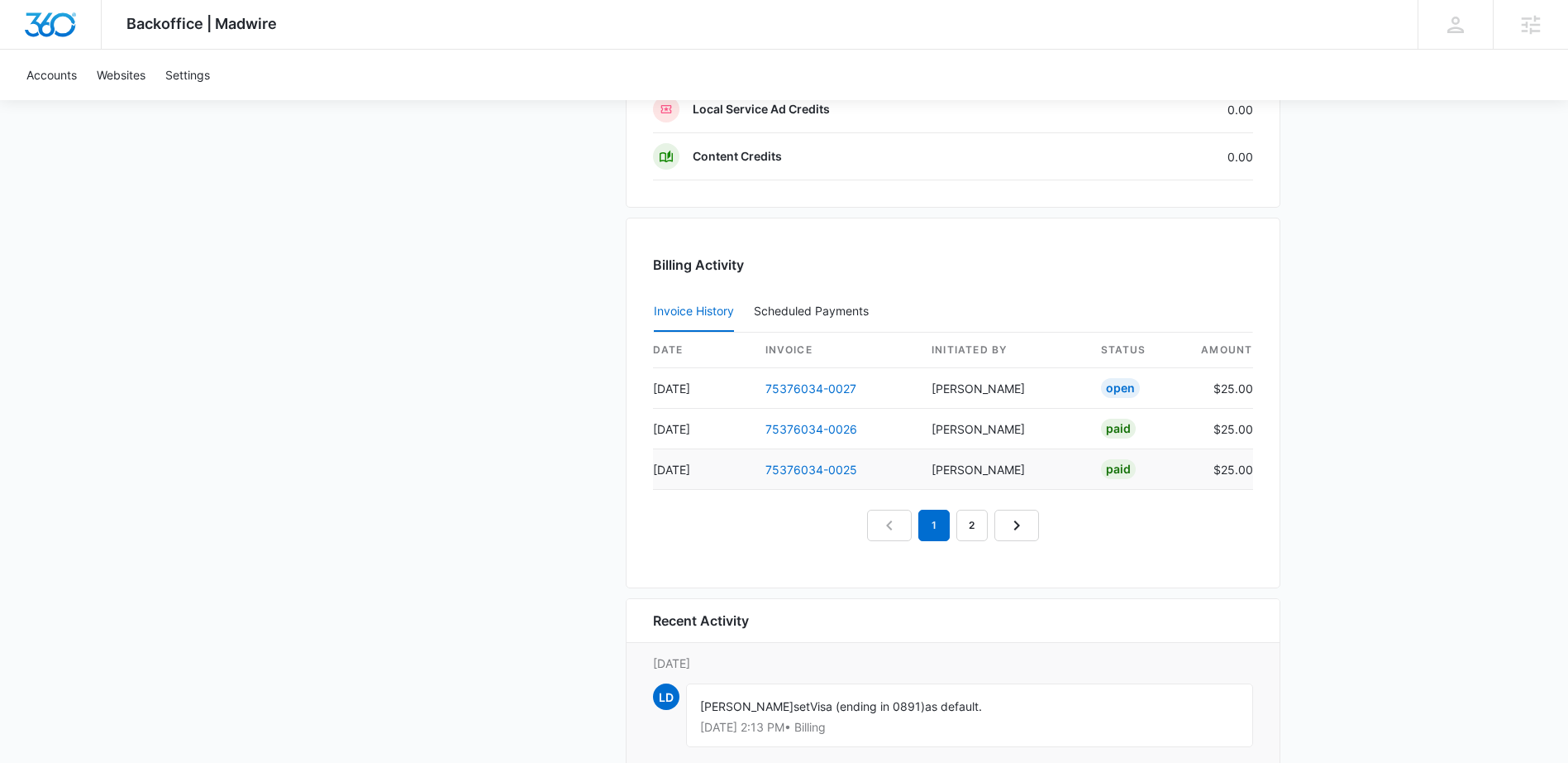
scroll to position [1607, 0]
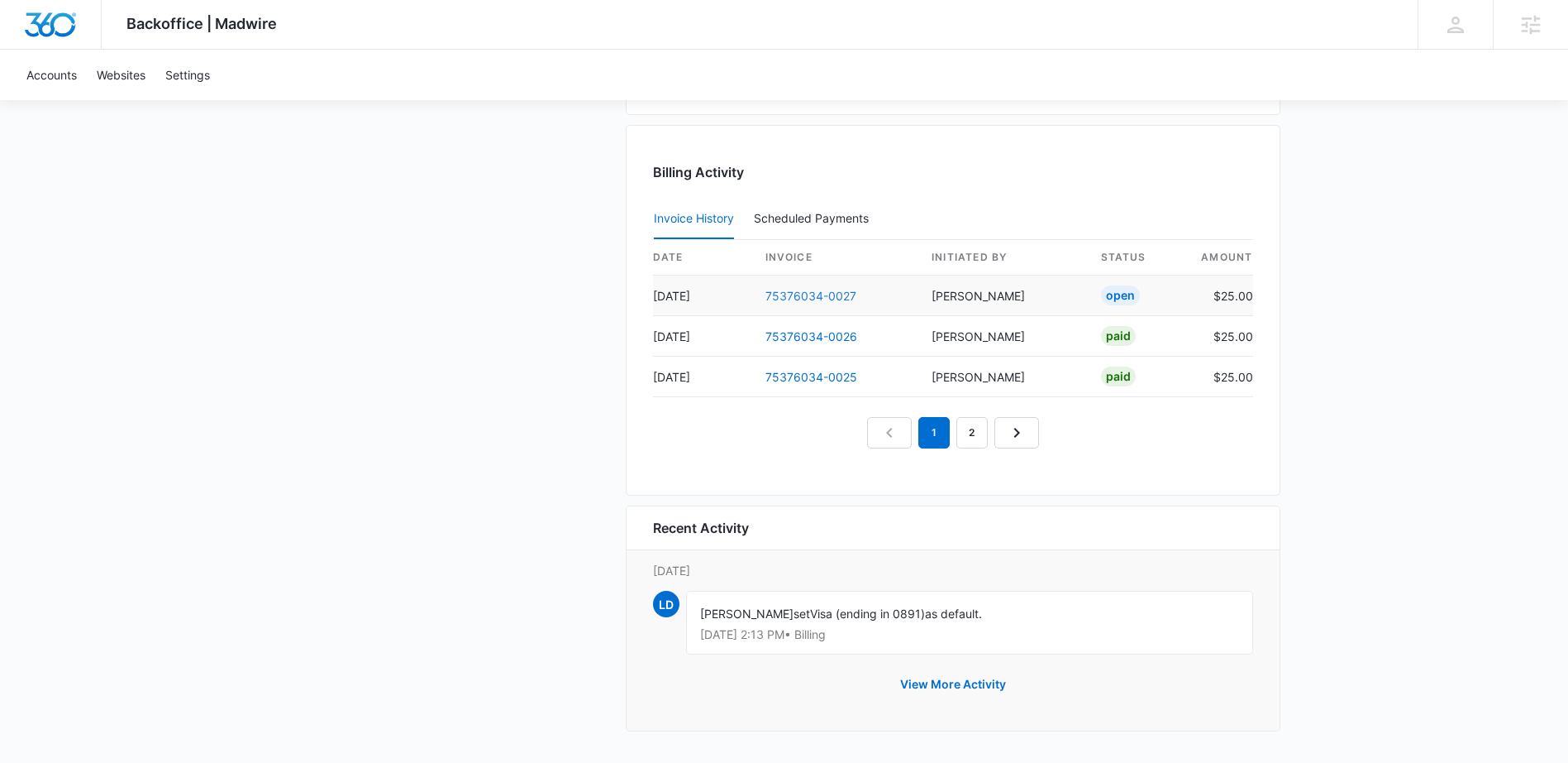
click at [779, 297] on link "75376034-0027" at bounding box center [811, 295] width 91 height 14
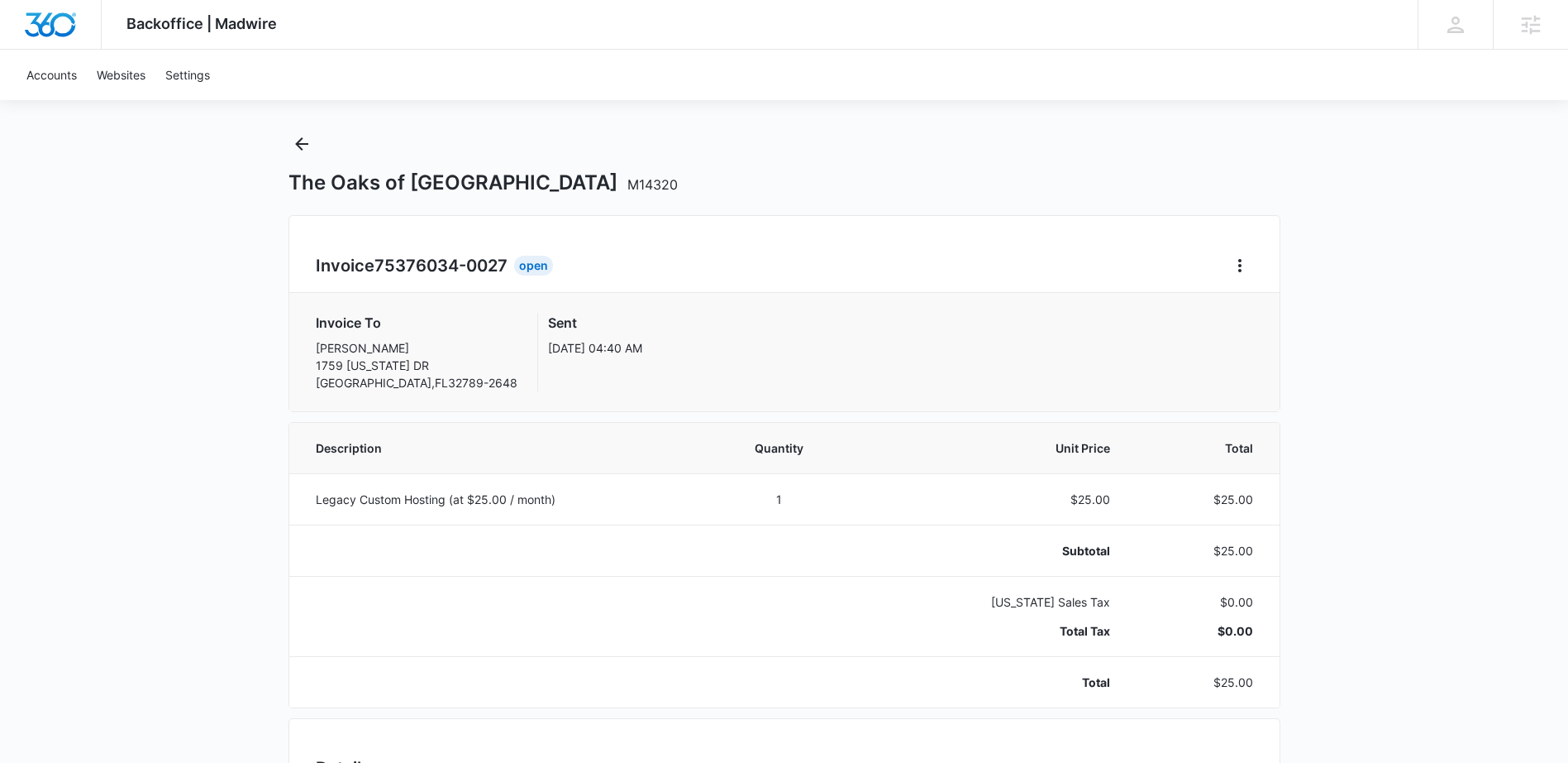
scroll to position [21, 0]
click at [1243, 269] on icon "Home" at bounding box center [1240, 268] width 20 height 20
click at [1268, 336] on div "Retry Payment" at bounding box center [1295, 339] width 96 height 12
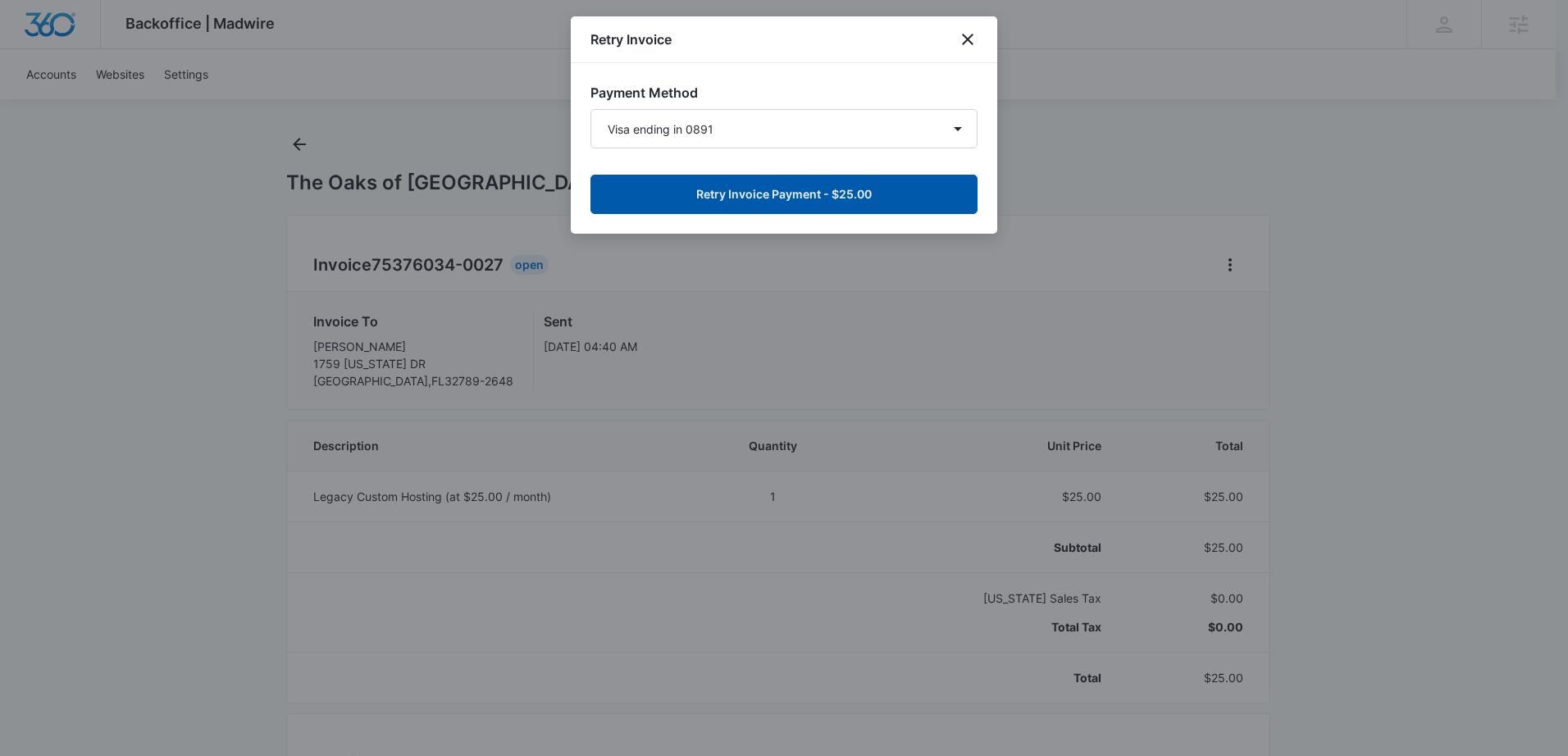
click at [769, 198] on button "Retry Invoice Payment - $25.00" at bounding box center [784, 194] width 387 height 39
